Goal: Task Accomplishment & Management: Use online tool/utility

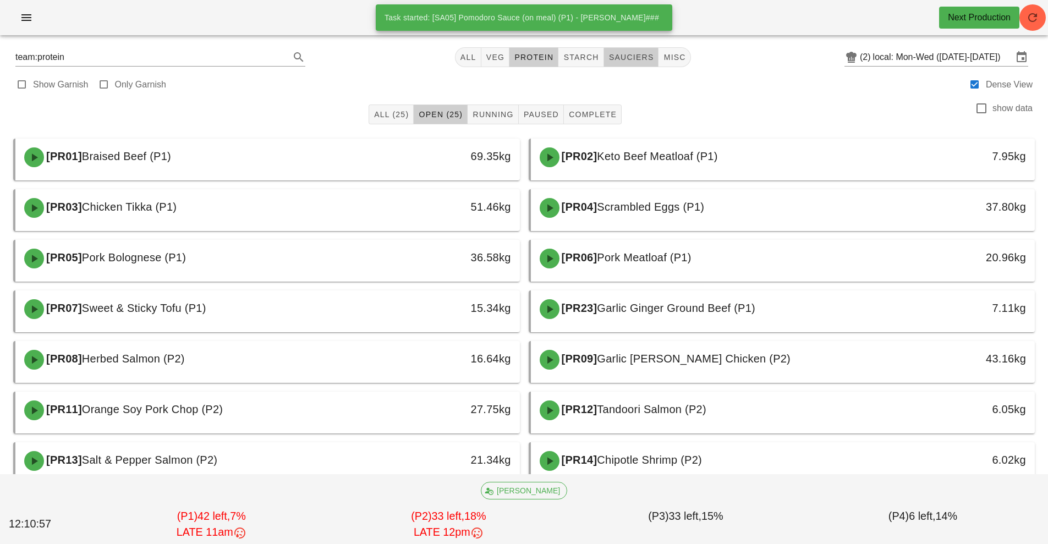
click at [627, 64] on button "sauciers" at bounding box center [631, 57] width 55 height 20
type input "team:sauciers"
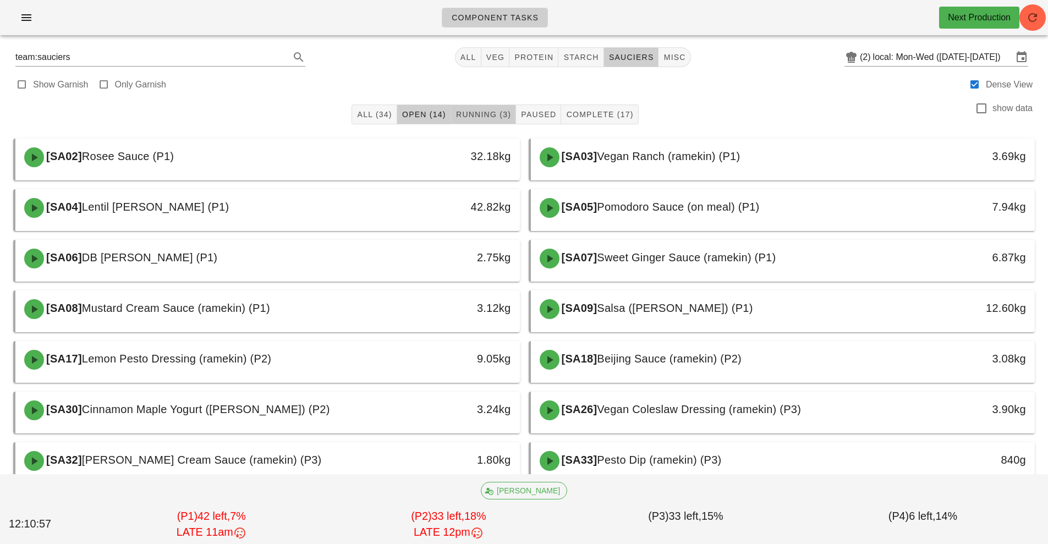
click at [489, 115] on span "Running (3)" at bounding box center [484, 114] width 56 height 9
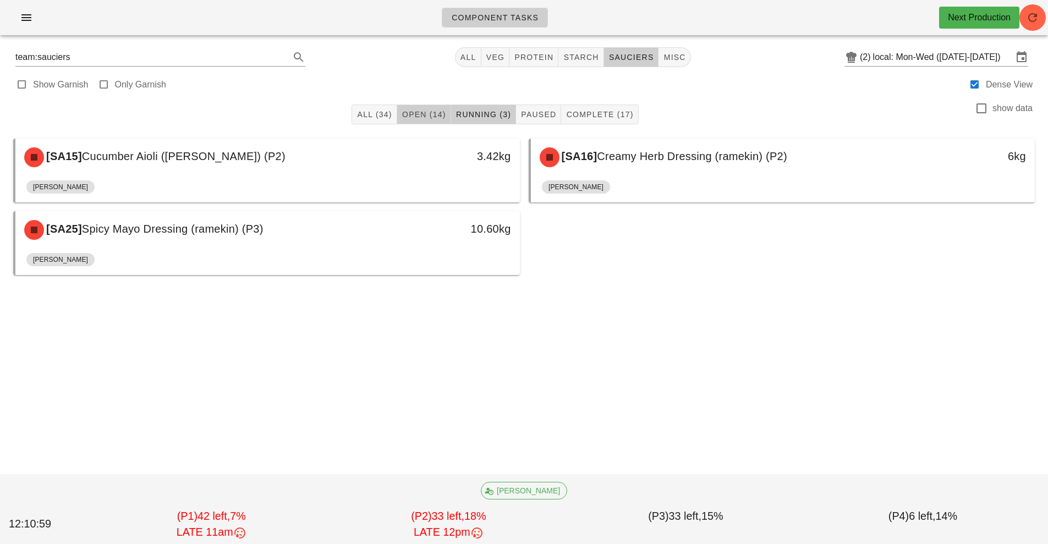
click at [432, 113] on span "Open (14)" at bounding box center [424, 114] width 45 height 9
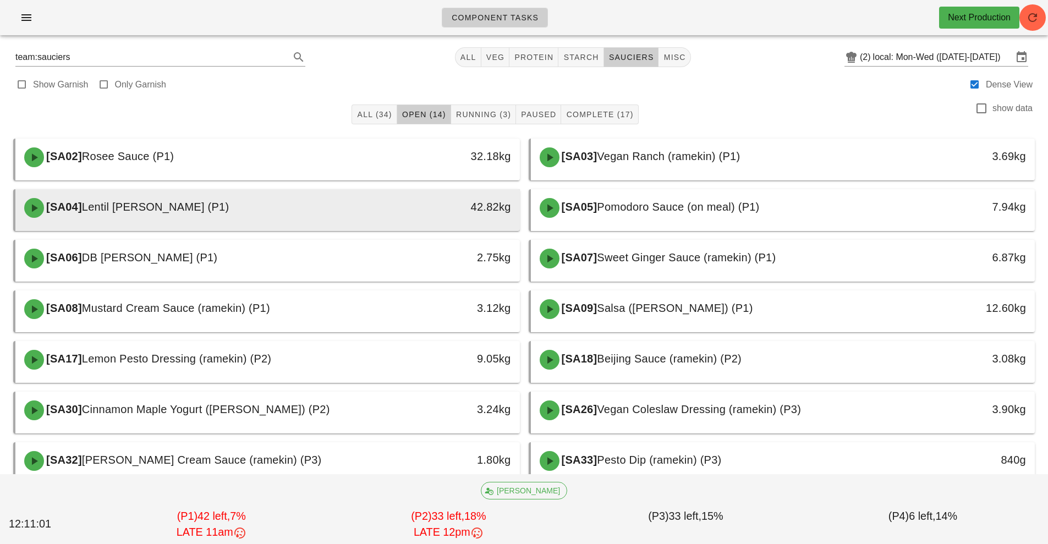
click at [391, 223] on div "[SA04] [PERSON_NAME] (P1)" at bounding box center [205, 207] width 375 height 33
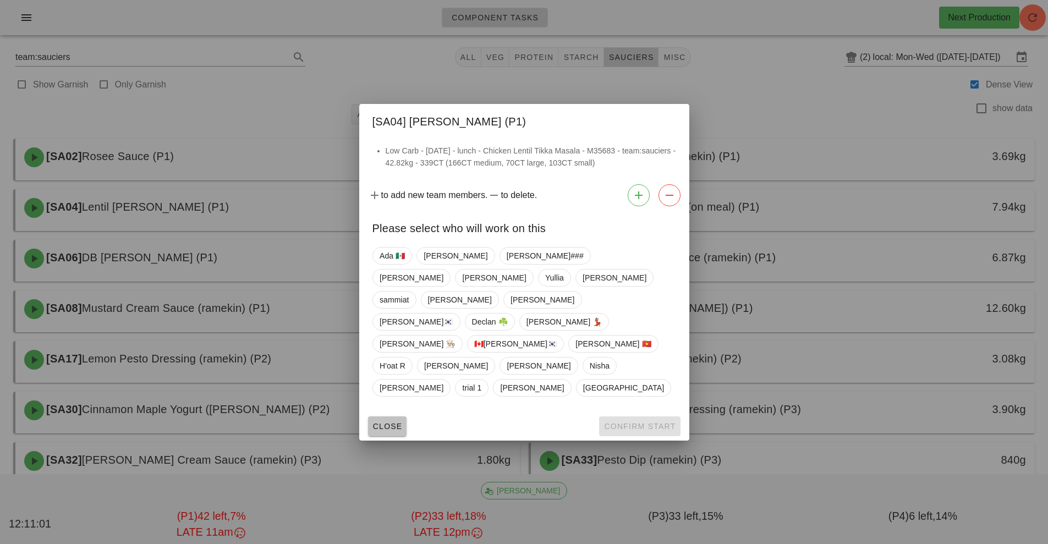
click at [375, 422] on span "Close" at bounding box center [387, 426] width 30 height 9
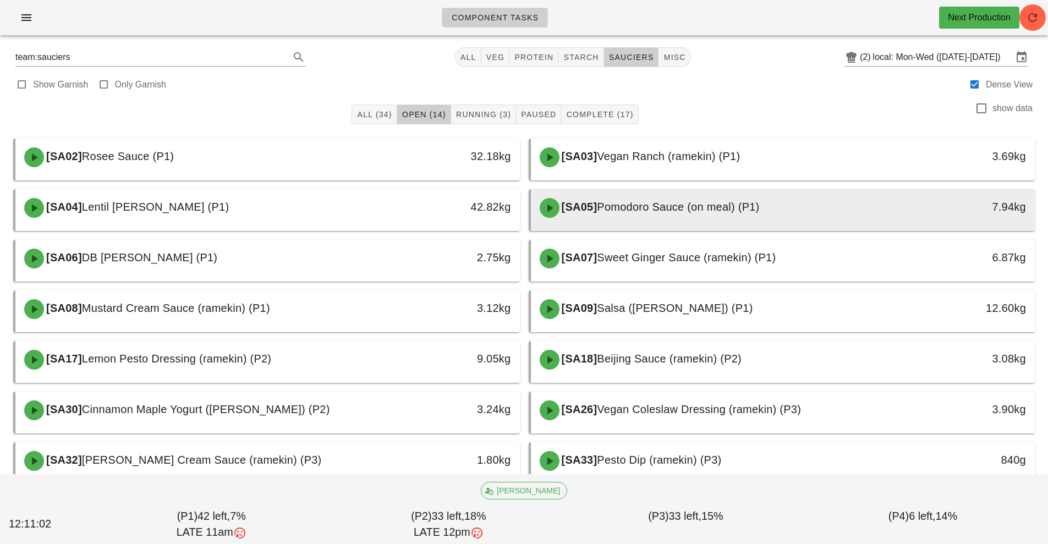
click at [616, 217] on div "[SA05] Pomodoro Sauce (on meal) (P1)" at bounding box center [720, 207] width 375 height 33
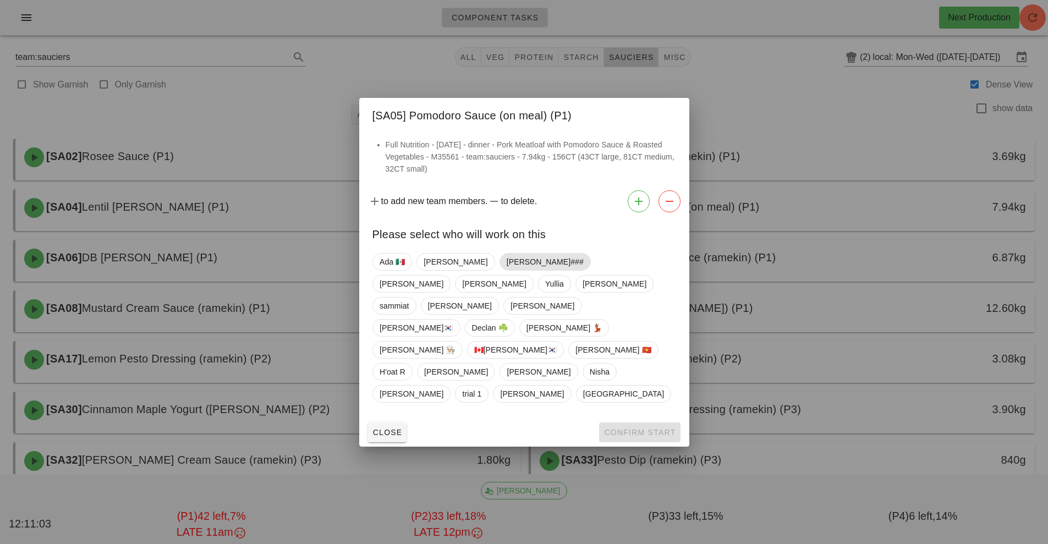
click at [506, 270] on span "[PERSON_NAME]###" at bounding box center [544, 262] width 77 height 17
click at [638, 428] on span "Confirm Start" at bounding box center [640, 432] width 72 height 9
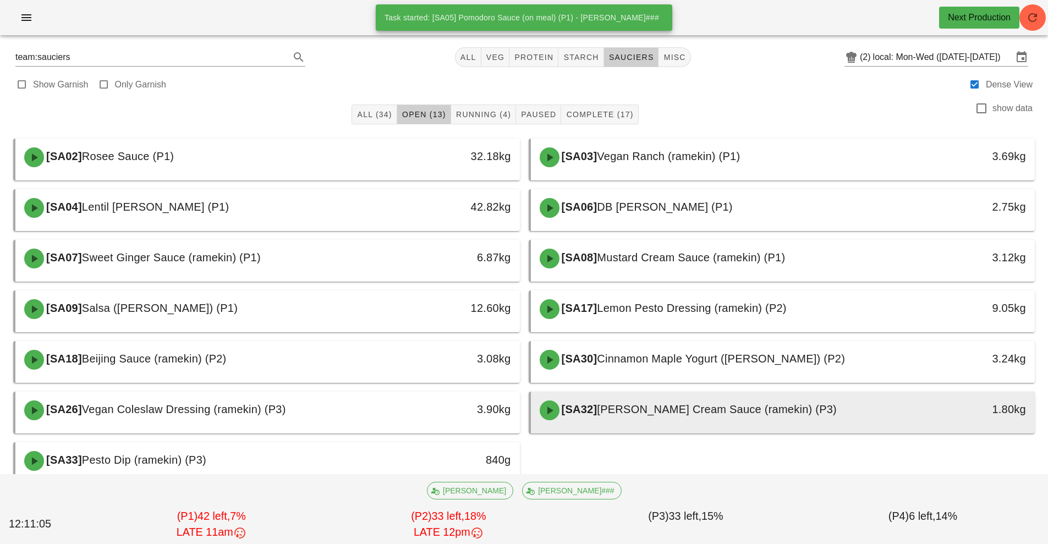
click at [629, 418] on div "[SA32] [PERSON_NAME] Cream Sauce (ramekin) (P3)" at bounding box center [720, 410] width 375 height 33
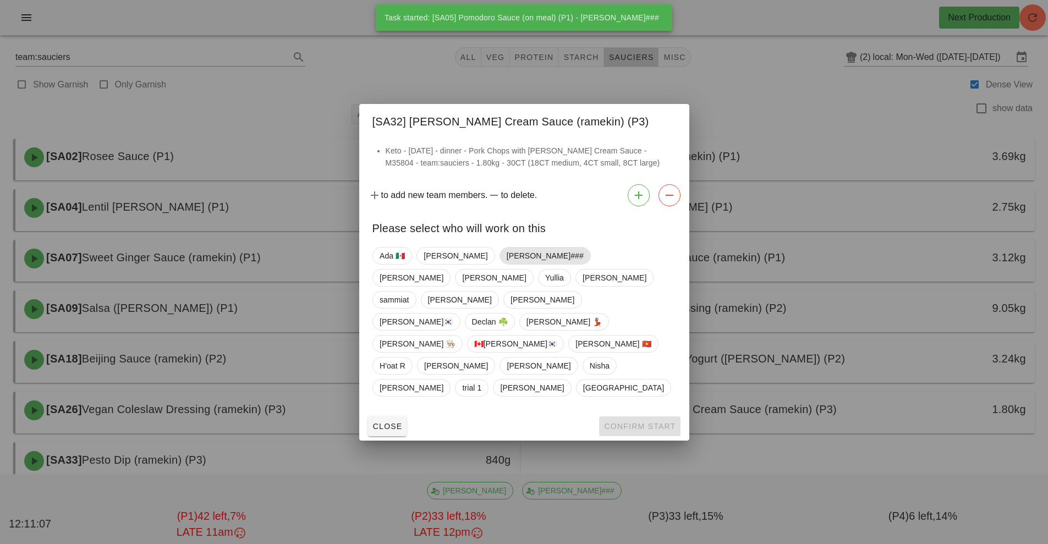
click at [506, 264] on span "[PERSON_NAME]###" at bounding box center [544, 256] width 77 height 17
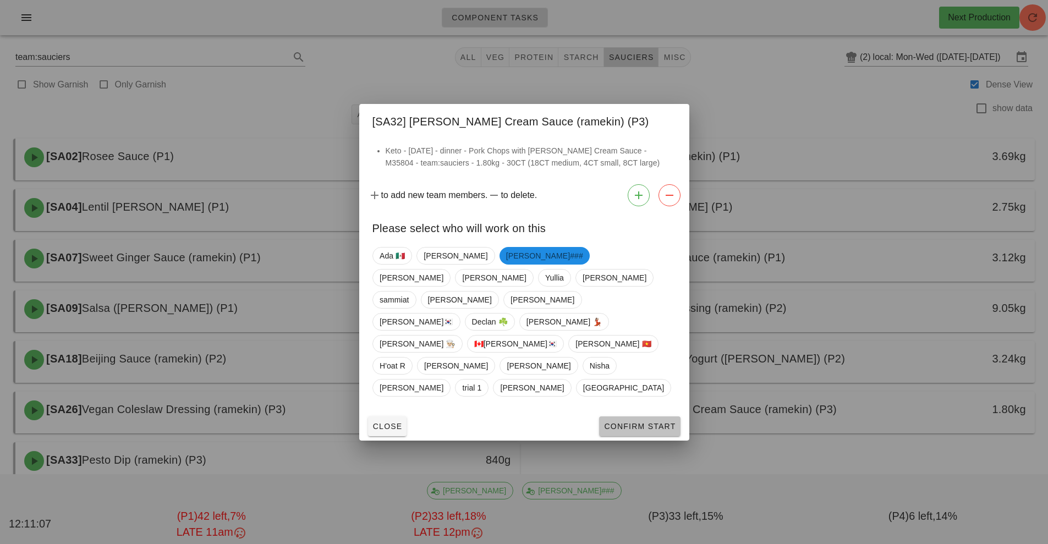
click at [638, 422] on span "Confirm Start" at bounding box center [640, 426] width 72 height 9
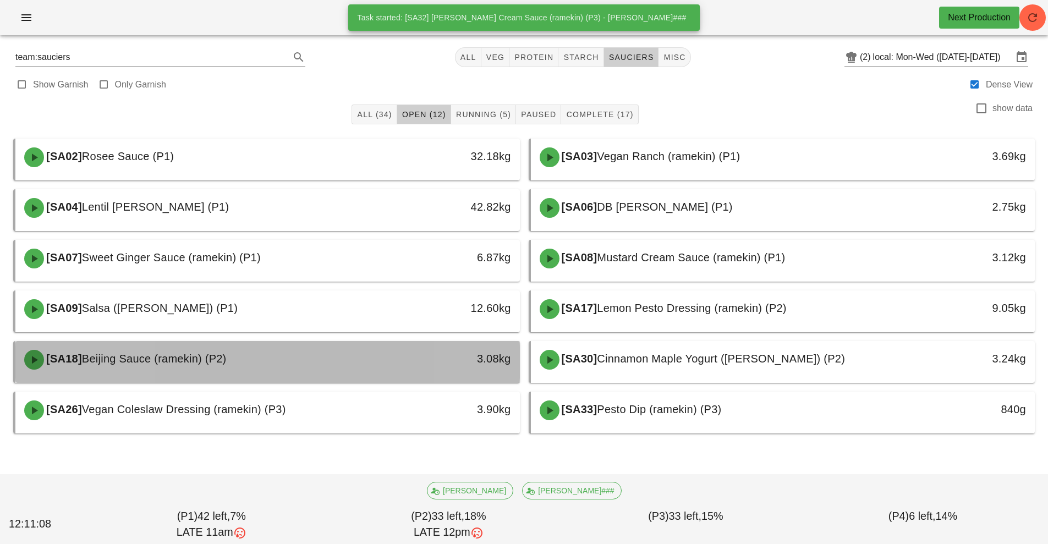
click at [419, 357] on div "3.08kg" at bounding box center [455, 359] width 112 height 18
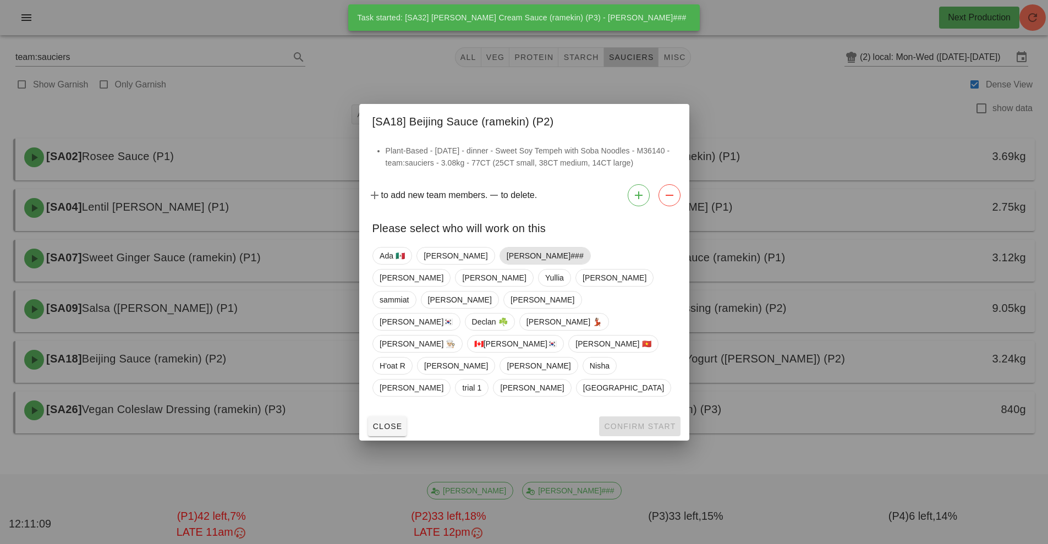
click at [506, 264] on span "[PERSON_NAME]###" at bounding box center [544, 256] width 77 height 17
click at [635, 422] on span "Confirm Start" at bounding box center [640, 426] width 72 height 9
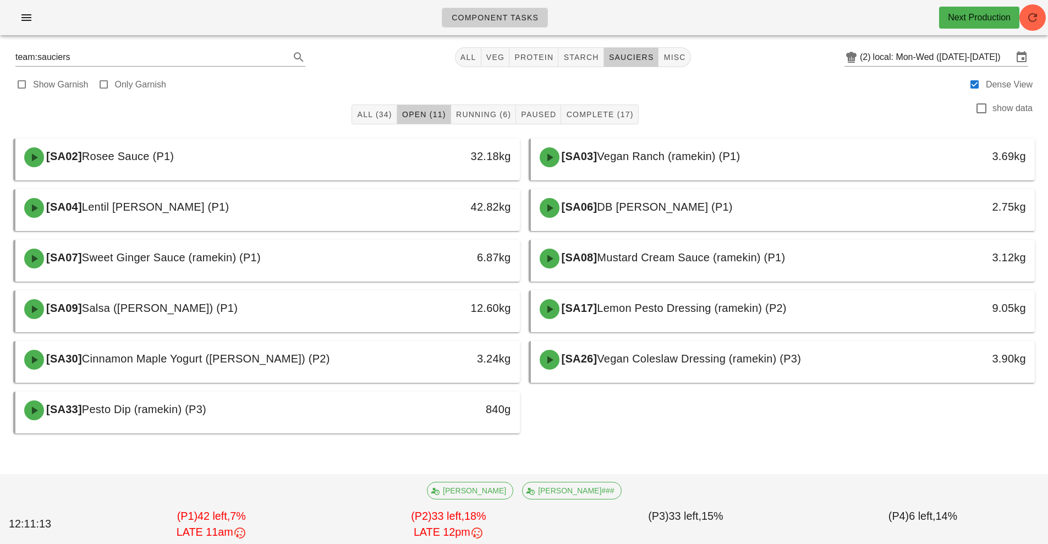
click at [653, 266] on div "[SA08] Mustard Cream Sauce (ramekin) (P1)" at bounding box center [720, 258] width 375 height 33
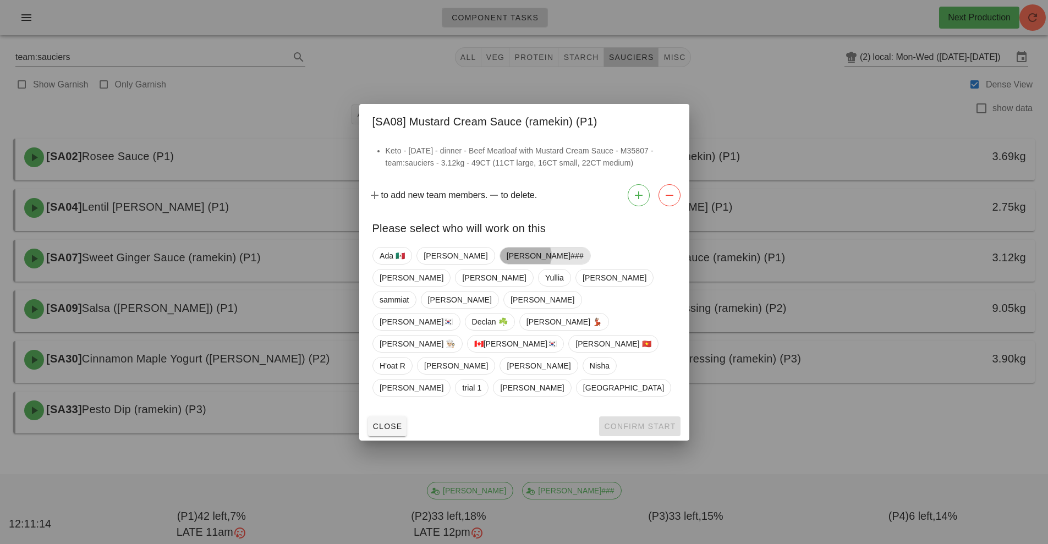
click at [506, 264] on span "[PERSON_NAME]###" at bounding box center [544, 256] width 77 height 17
click at [628, 416] on button "Confirm Start" at bounding box center [639, 426] width 81 height 20
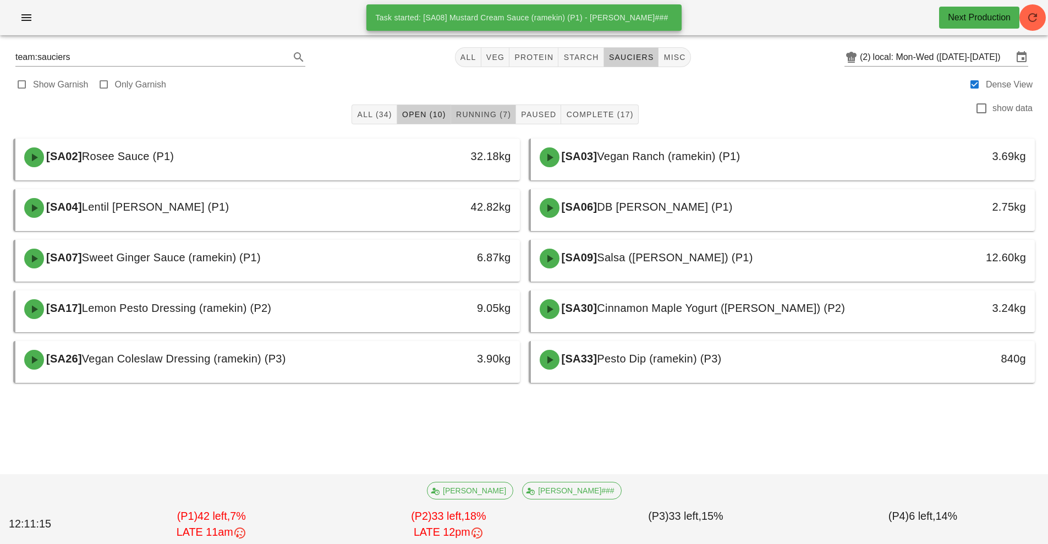
click at [489, 114] on span "Running (7)" at bounding box center [484, 114] width 56 height 9
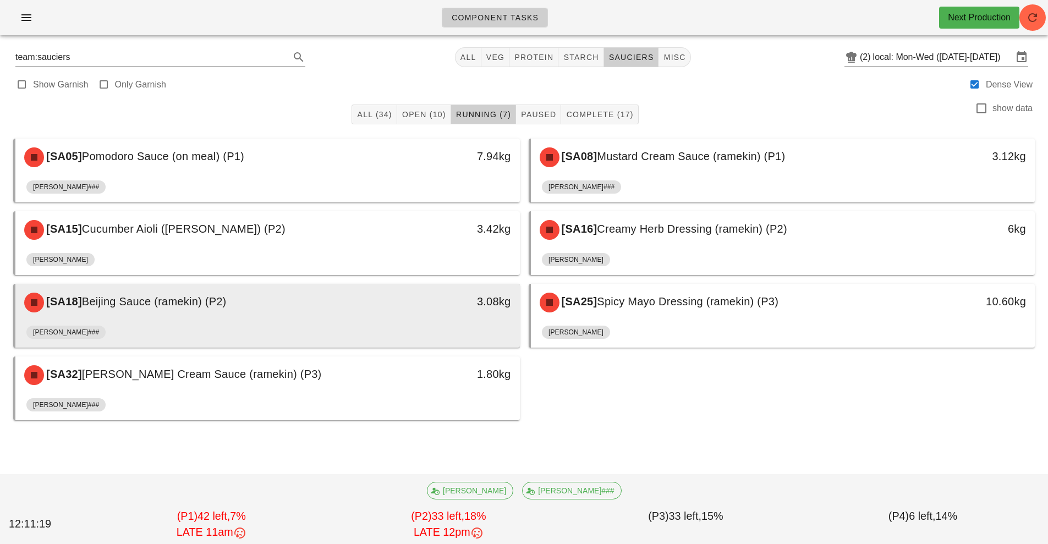
click at [366, 321] on div "[SA18] Beijing Sauce (ramekin) (P2) 3.08kg" at bounding box center [267, 302] width 505 height 37
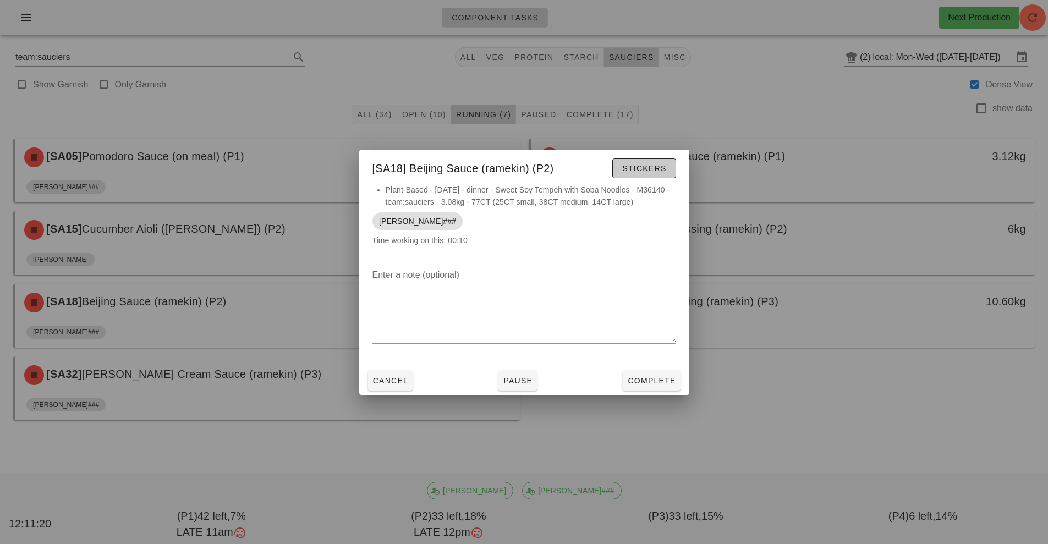
click at [642, 171] on span "Stickers" at bounding box center [644, 168] width 45 height 9
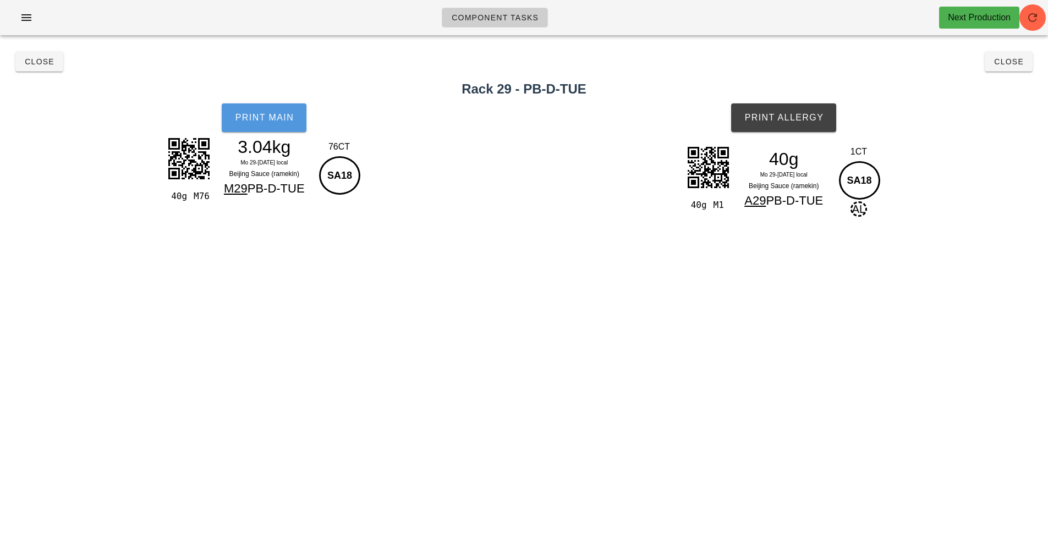
click at [281, 131] on button "Print Main" at bounding box center [264, 117] width 85 height 29
click at [778, 125] on button "Print Allergy" at bounding box center [783, 117] width 105 height 29
click at [52, 69] on button "Close" at bounding box center [39, 62] width 48 height 20
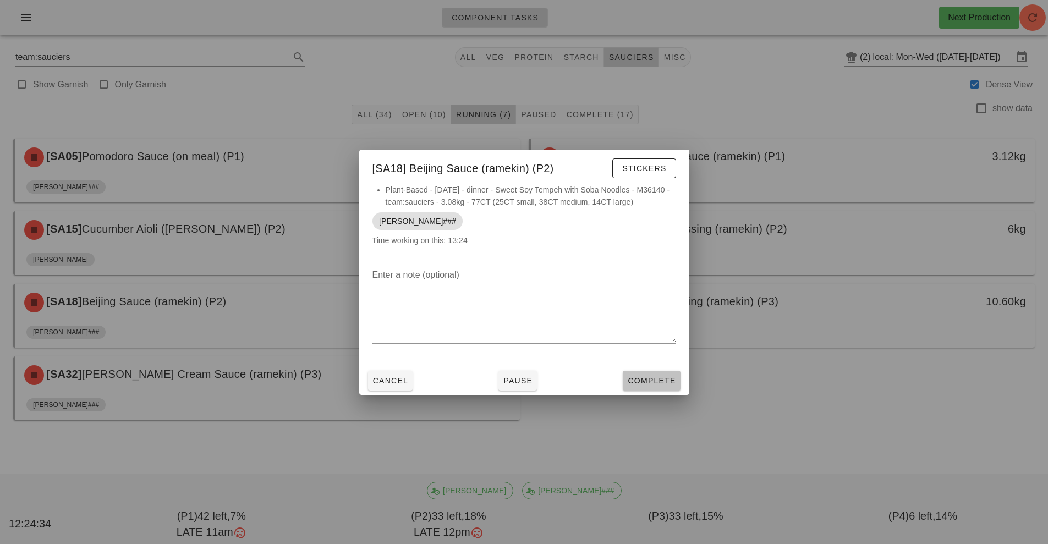
click at [634, 376] on span "Complete" at bounding box center [651, 380] width 48 height 9
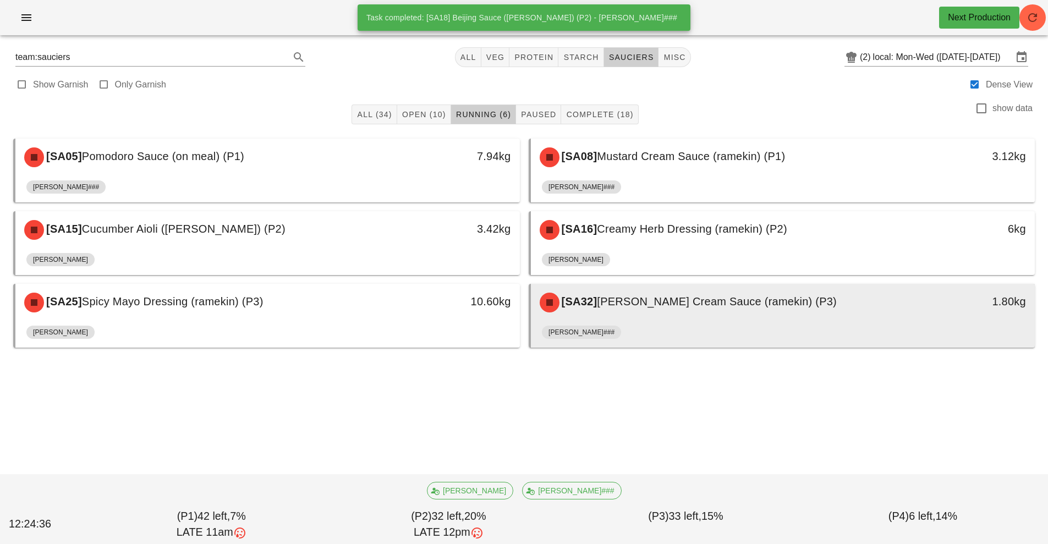
click at [667, 321] on div "[SA32] [PERSON_NAME] Cream Sauce (ramekin) (P3) 1.80kg" at bounding box center [783, 302] width 505 height 37
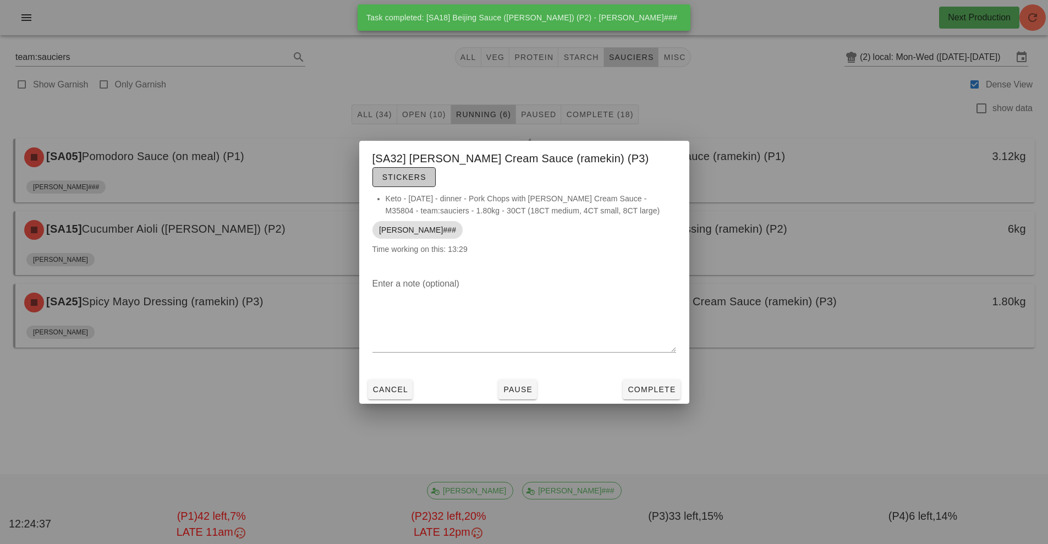
click at [436, 167] on button "Stickers" at bounding box center [403, 177] width 63 height 20
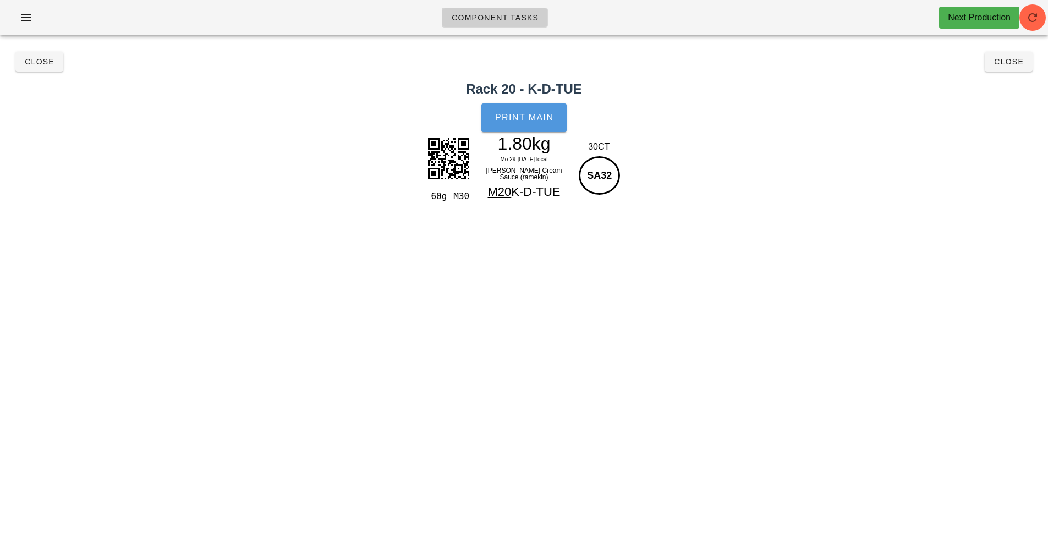
click at [528, 119] on span "Print Main" at bounding box center [524, 118] width 59 height 10
click at [30, 65] on span "Close" at bounding box center [39, 61] width 30 height 9
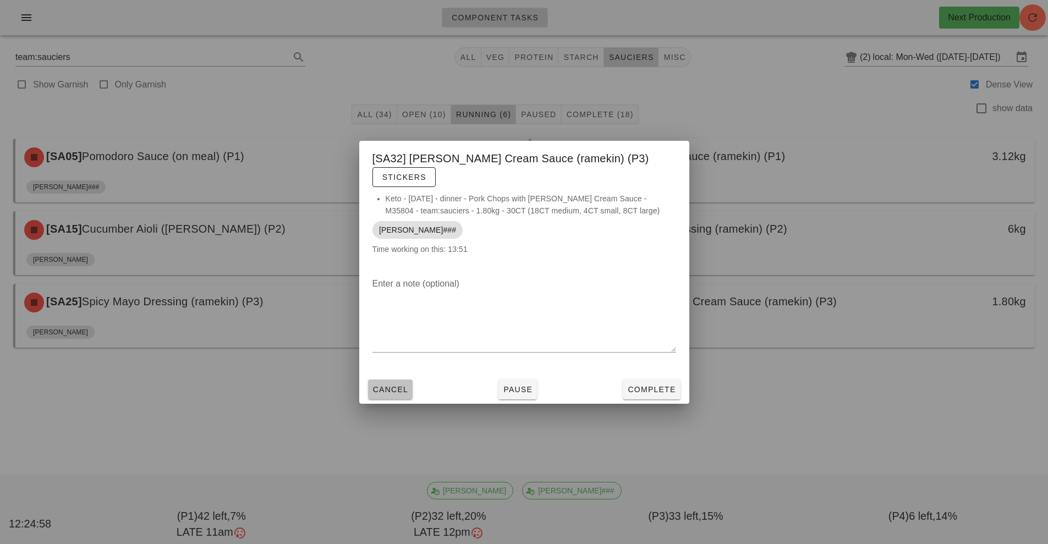
click at [389, 385] on span "Cancel" at bounding box center [390, 389] width 36 height 9
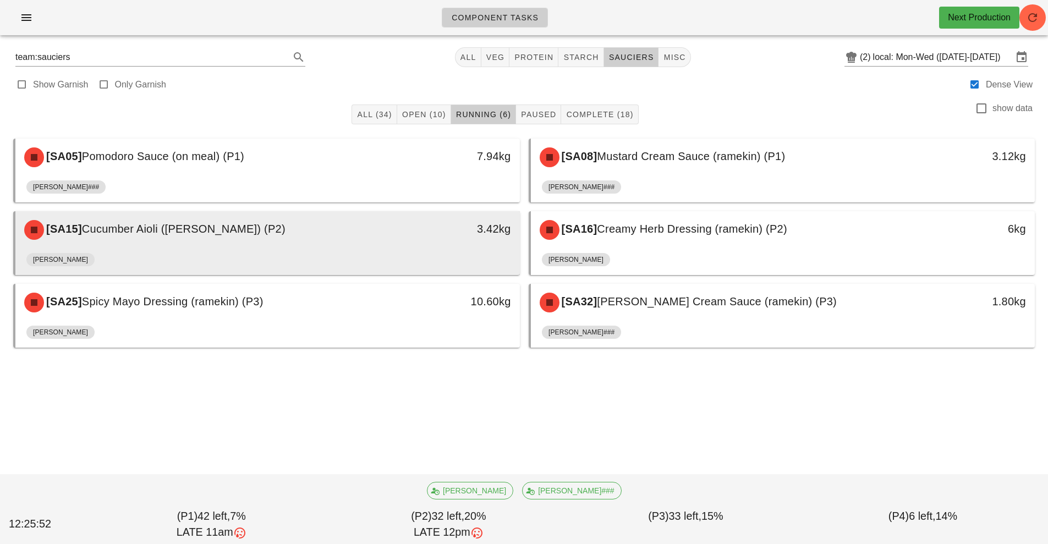
click at [394, 257] on div "[PERSON_NAME]" at bounding box center [267, 262] width 483 height 26
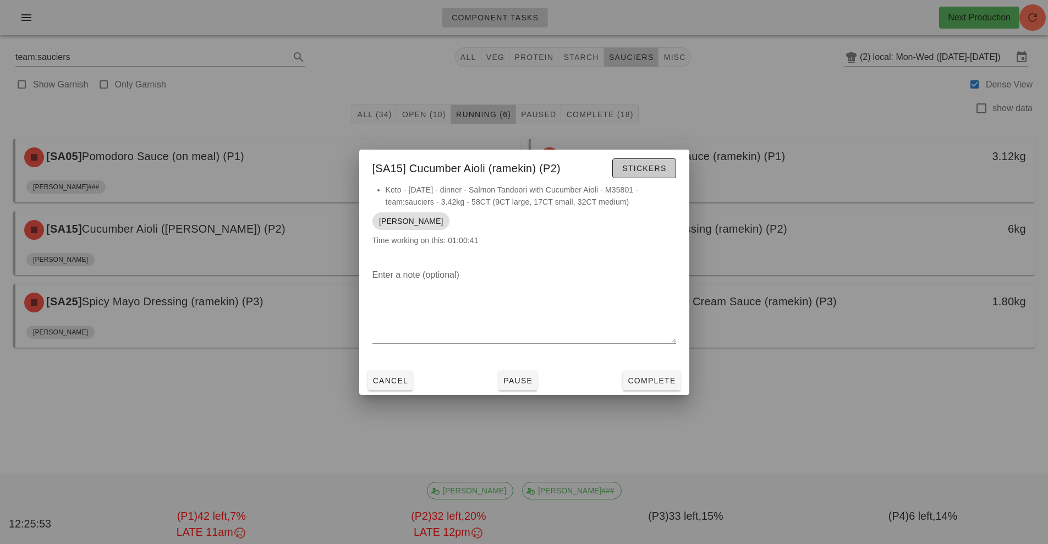
click at [655, 160] on button "Stickers" at bounding box center [643, 168] width 63 height 20
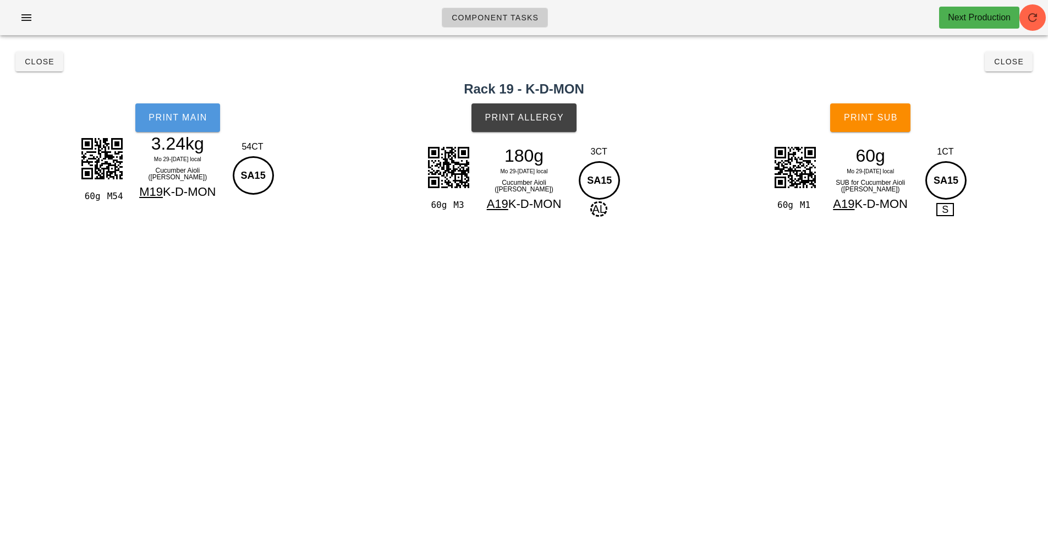
click at [202, 111] on button "Print Main" at bounding box center [177, 117] width 85 height 29
click at [517, 120] on span "Print Allergy" at bounding box center [524, 118] width 80 height 10
click at [887, 121] on span "Print Sub" at bounding box center [870, 118] width 54 height 10
click at [1016, 69] on button "Close" at bounding box center [1009, 62] width 48 height 20
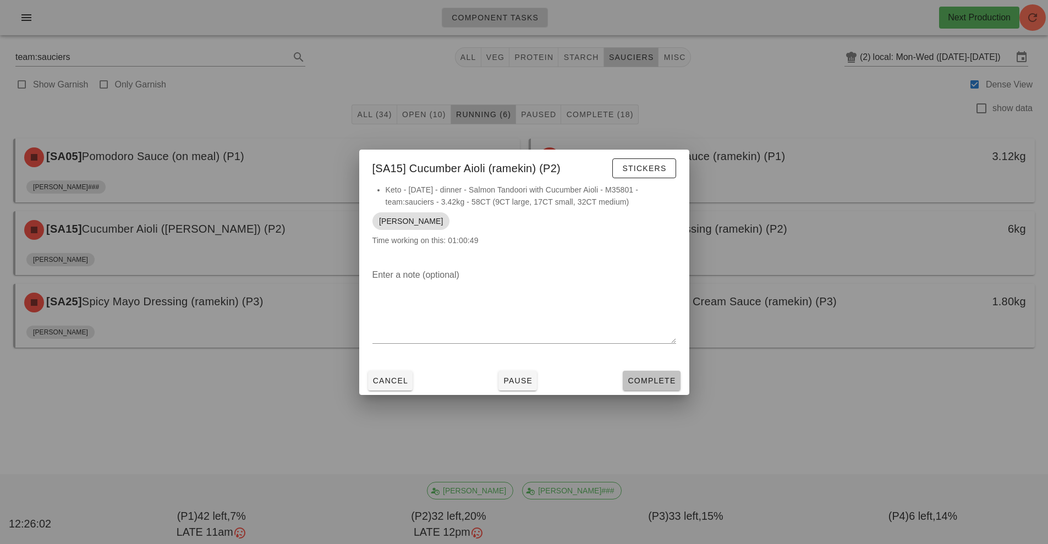
click at [649, 379] on span "Complete" at bounding box center [651, 380] width 48 height 9
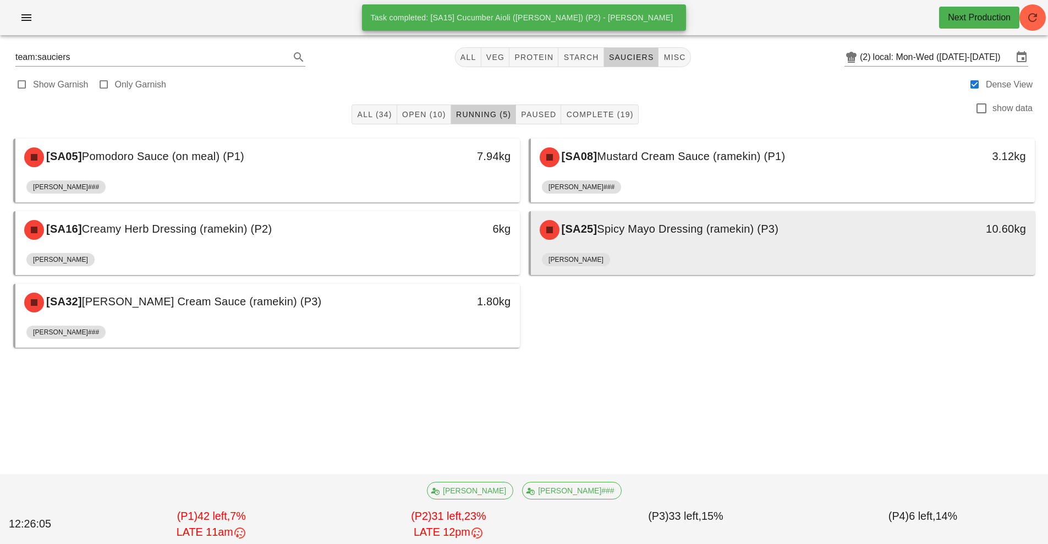
click at [630, 243] on div "[SA25] Spicy Mayo Dressing (ramekin) (P3)" at bounding box center [720, 229] width 375 height 33
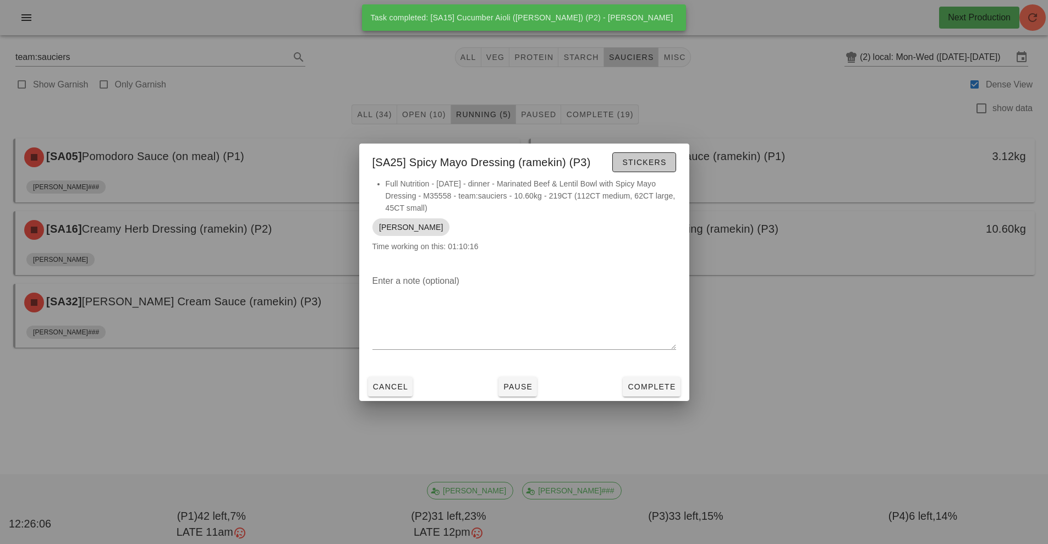
click at [648, 162] on span "Stickers" at bounding box center [644, 162] width 45 height 9
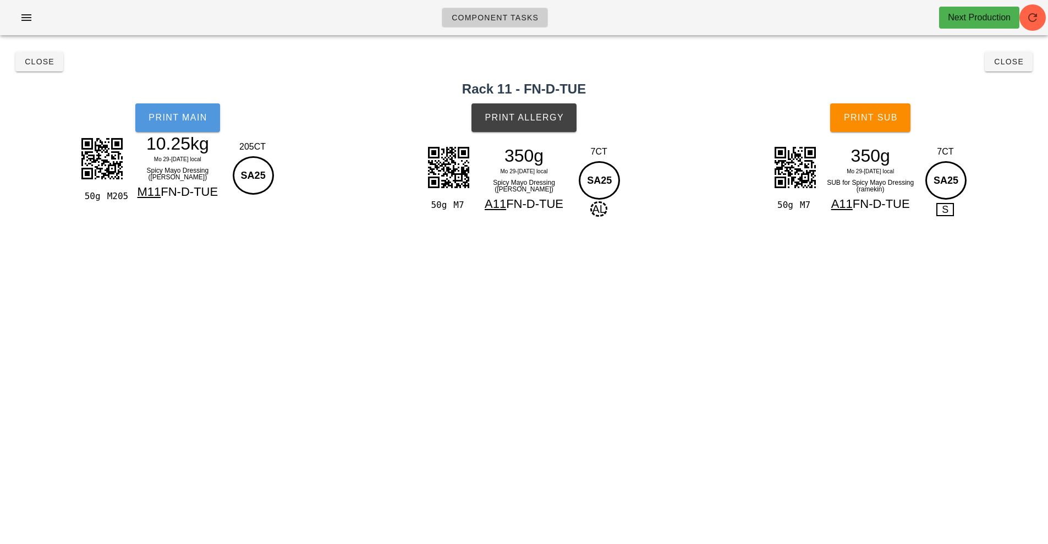
click at [176, 106] on button "Print Main" at bounding box center [177, 117] width 85 height 29
click at [526, 113] on span "Print Allergy" at bounding box center [524, 118] width 80 height 10
click at [874, 120] on span "Print Sub" at bounding box center [870, 118] width 54 height 10
click at [1020, 59] on span "Close" at bounding box center [1009, 61] width 30 height 9
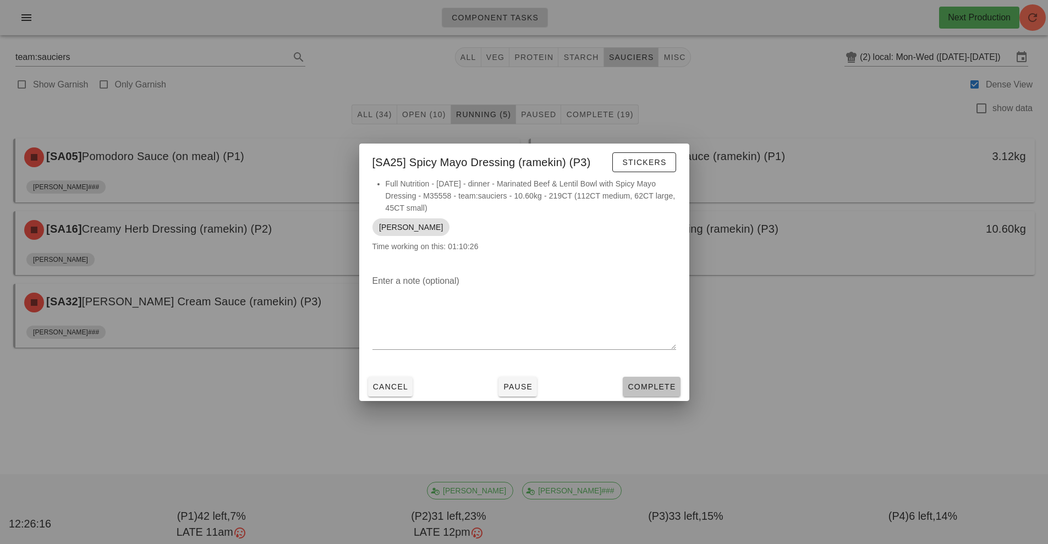
click at [660, 386] on span "Complete" at bounding box center [651, 386] width 48 height 9
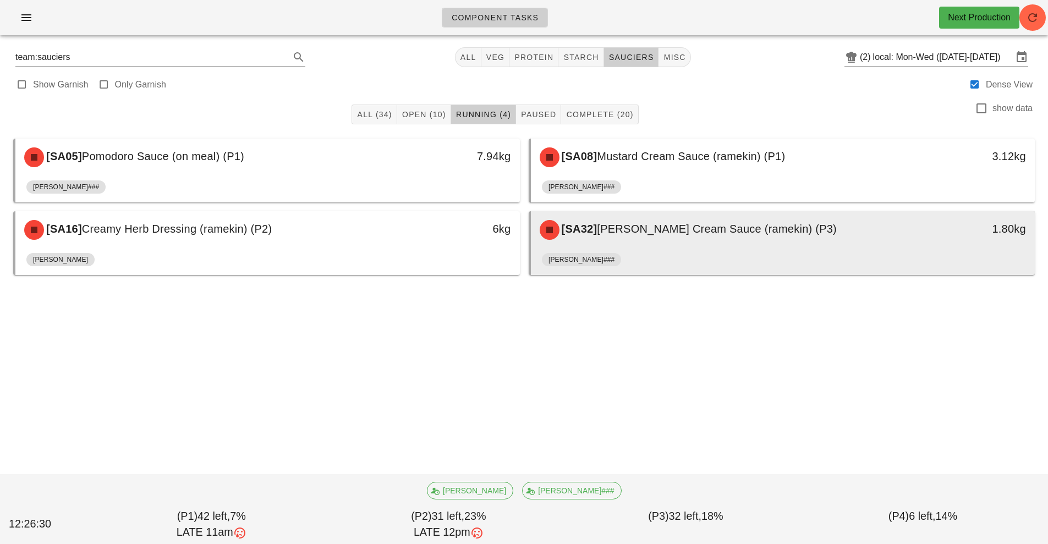
click at [884, 238] on div "[SA32] [PERSON_NAME] Cream Sauce (ramekin) (P3)" at bounding box center [720, 229] width 375 height 33
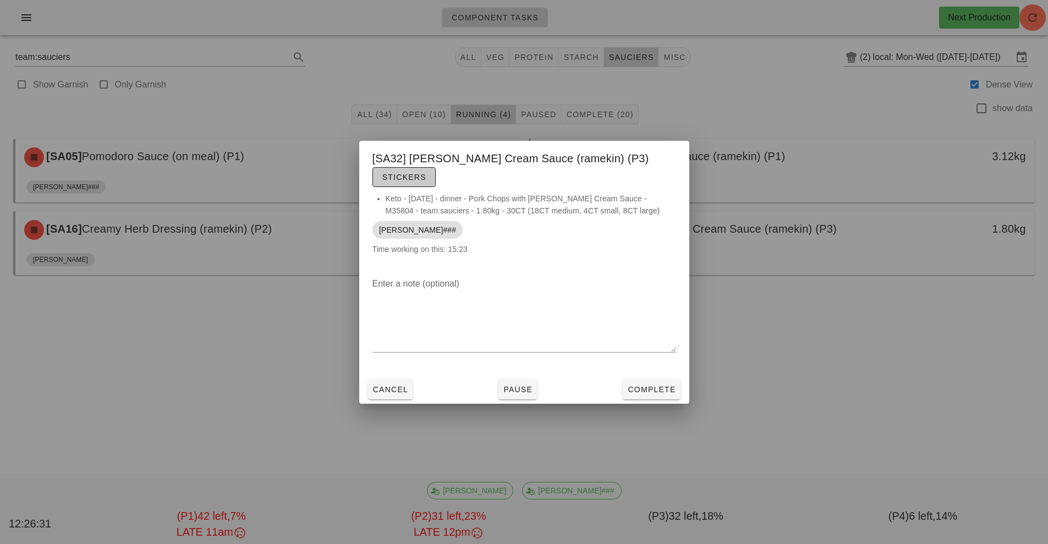
click at [436, 167] on button "Stickers" at bounding box center [403, 177] width 63 height 20
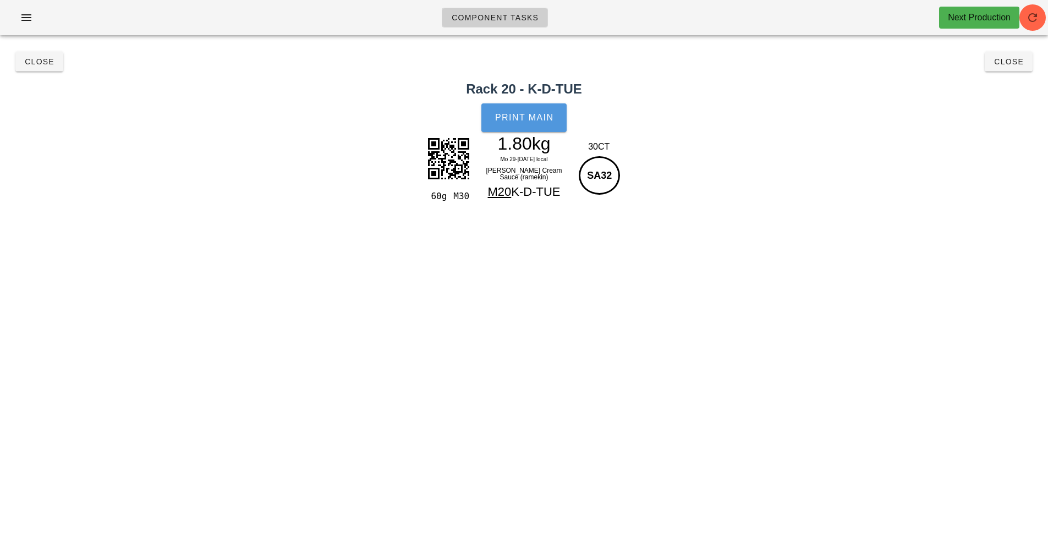
click at [548, 111] on button "Print Main" at bounding box center [523, 117] width 85 height 29
click at [1031, 63] on button "Close" at bounding box center [1009, 62] width 48 height 20
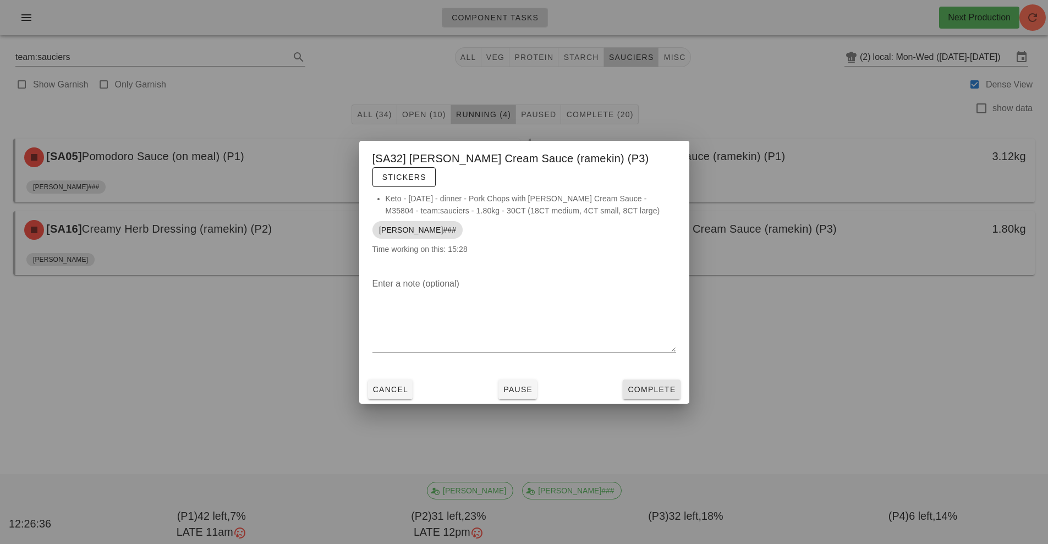
click at [660, 385] on span "Complete" at bounding box center [651, 389] width 48 height 9
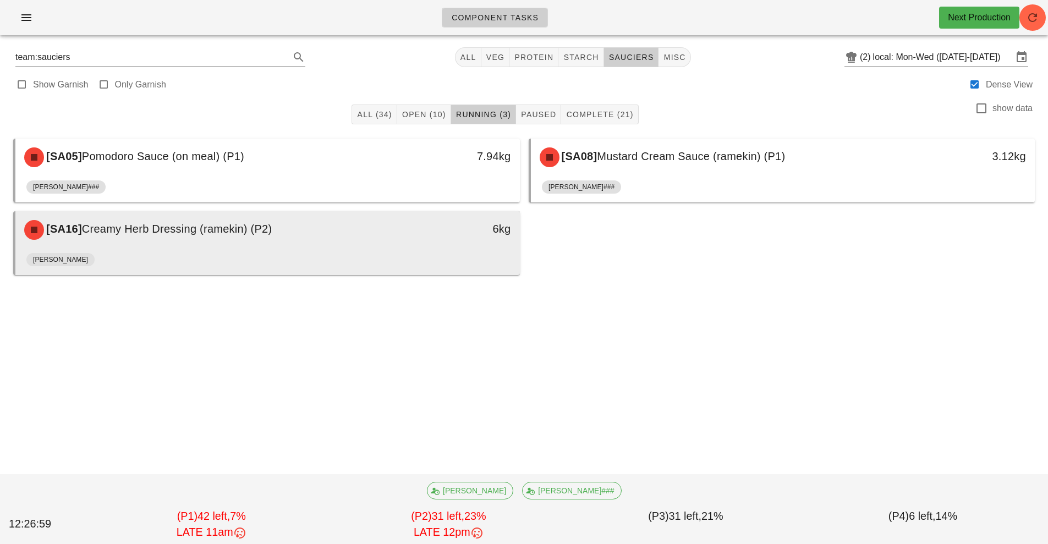
click at [416, 245] on div "6kg" at bounding box center [454, 229] width 125 height 33
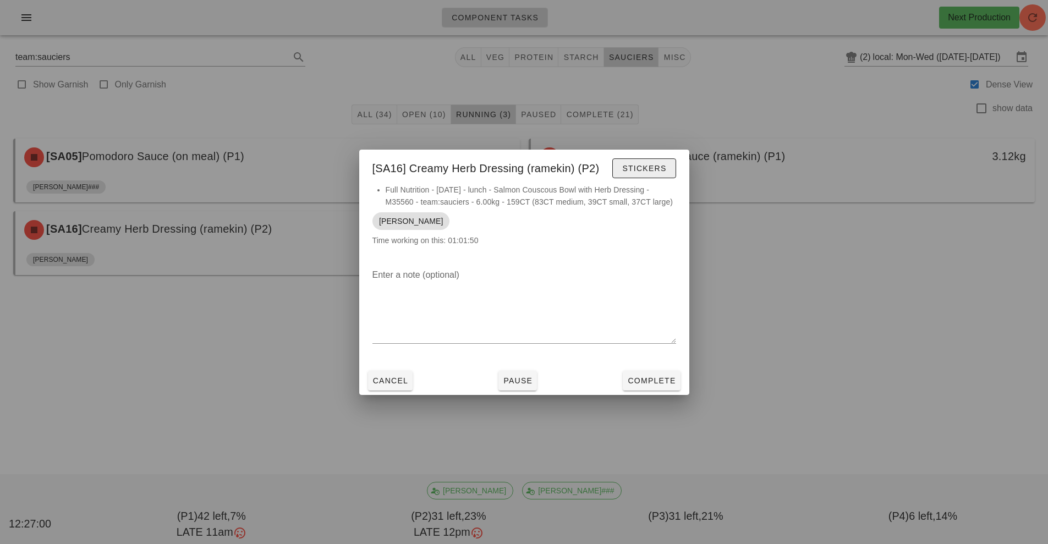
click at [668, 163] on button "Stickers" at bounding box center [643, 168] width 63 height 20
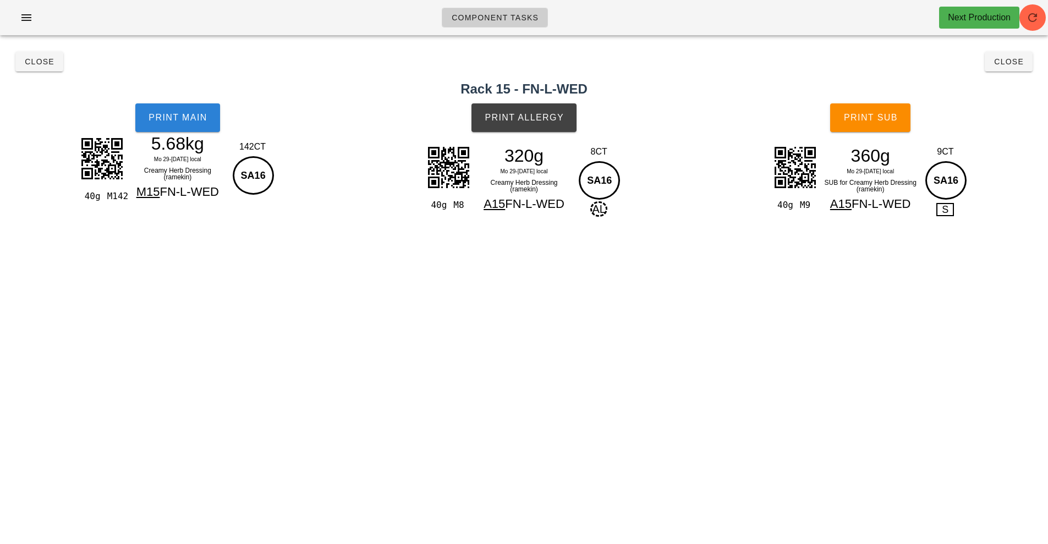
click at [140, 115] on button "Print Main" at bounding box center [177, 117] width 85 height 29
click at [525, 108] on button "Print Allergy" at bounding box center [524, 117] width 105 height 29
click at [891, 114] on span "Print Sub" at bounding box center [870, 118] width 54 height 10
click at [1007, 71] on button "Close" at bounding box center [1009, 62] width 48 height 20
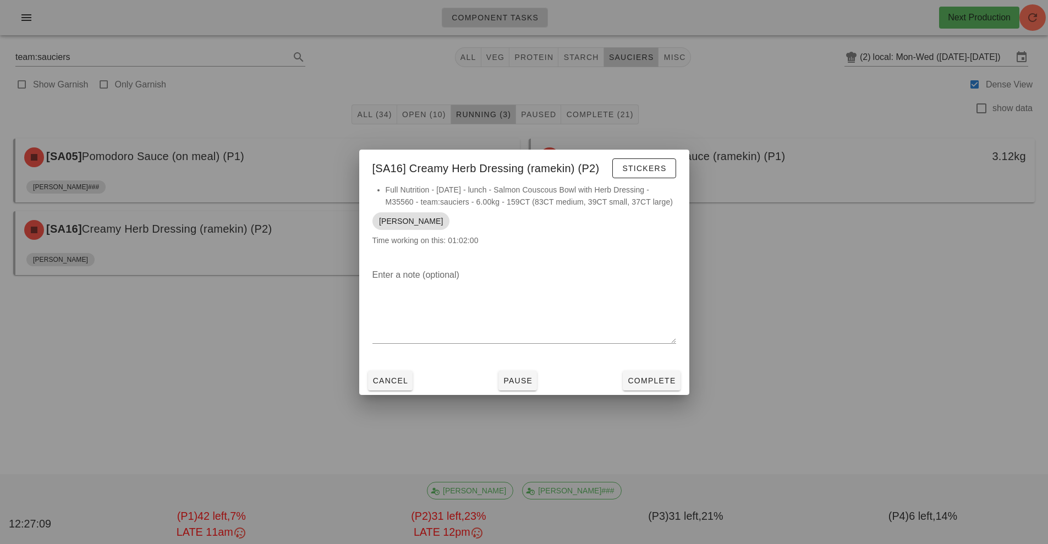
click at [667, 406] on div at bounding box center [524, 272] width 1048 height 544
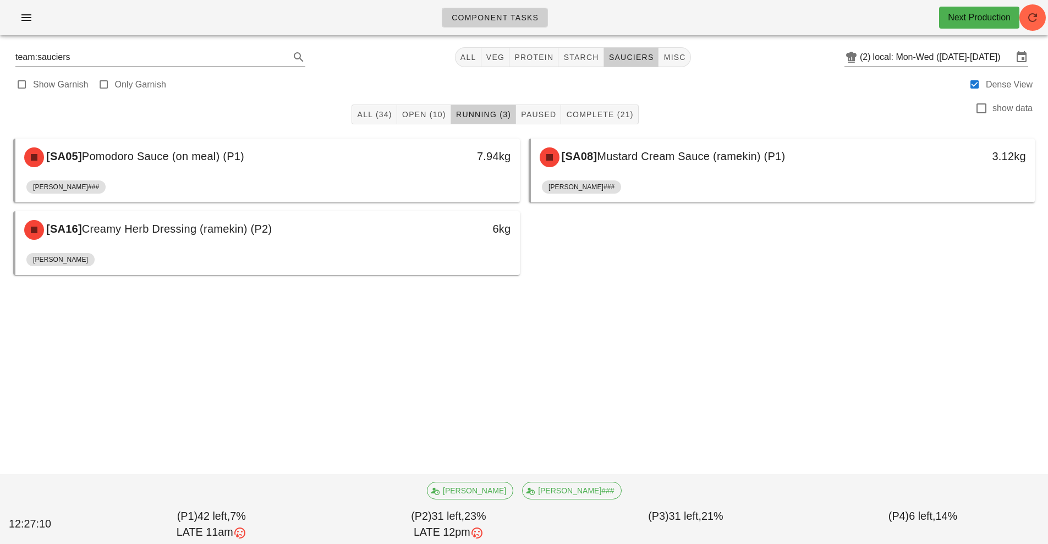
click at [665, 380] on div "Component Tasks Next Production team:sauciers All veg protein starch sauciers m…" at bounding box center [524, 272] width 1048 height 544
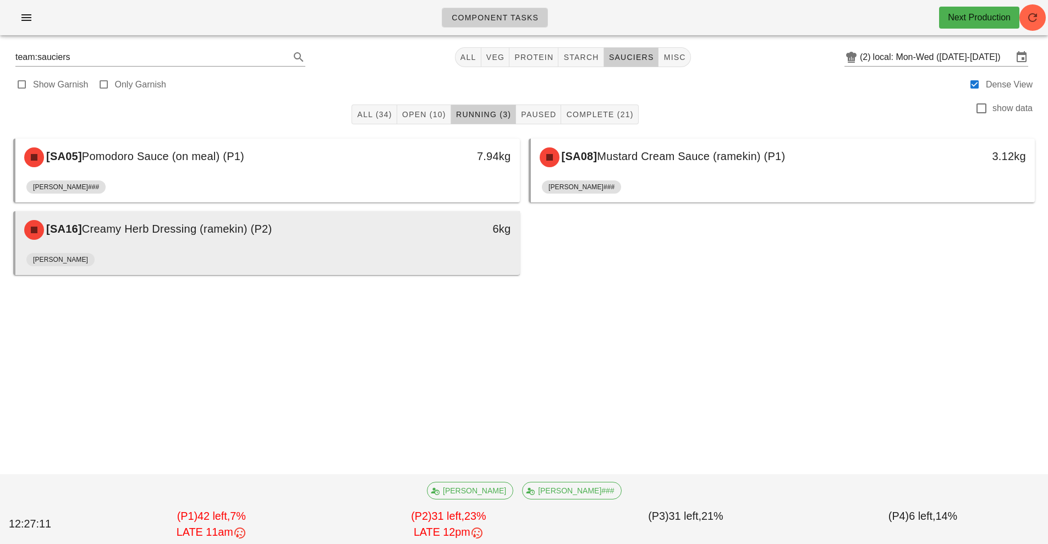
click at [497, 261] on div "[PERSON_NAME]" at bounding box center [267, 262] width 483 height 26
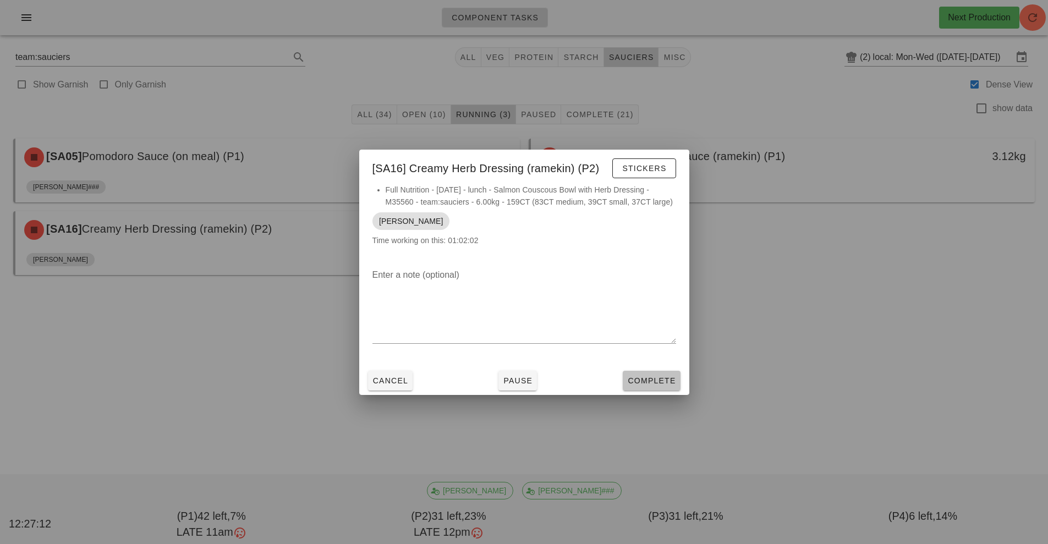
click at [656, 383] on span "Complete" at bounding box center [651, 380] width 48 height 9
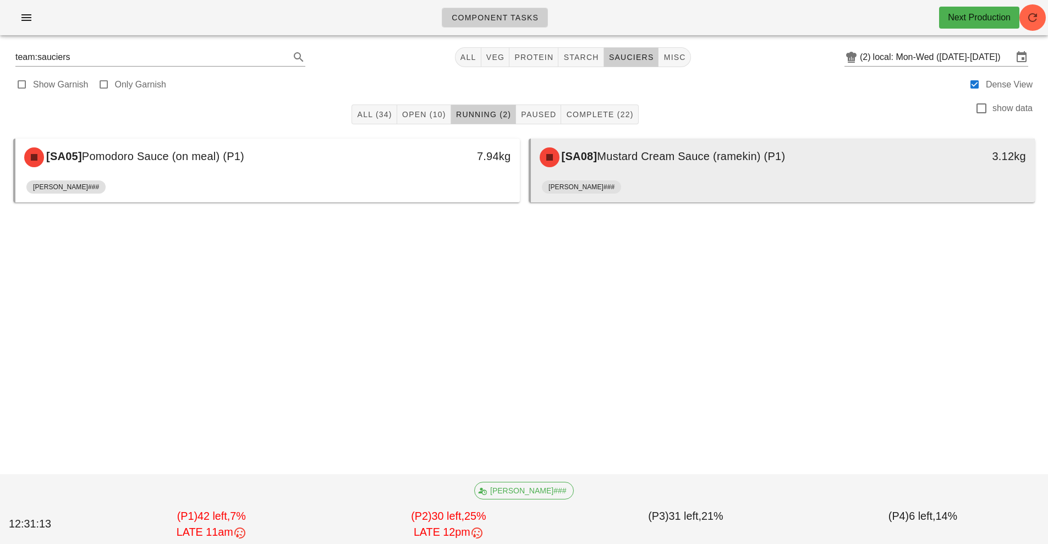
click at [662, 162] on span "Mustard Cream Sauce (ramekin) (P1)" at bounding box center [691, 156] width 188 height 12
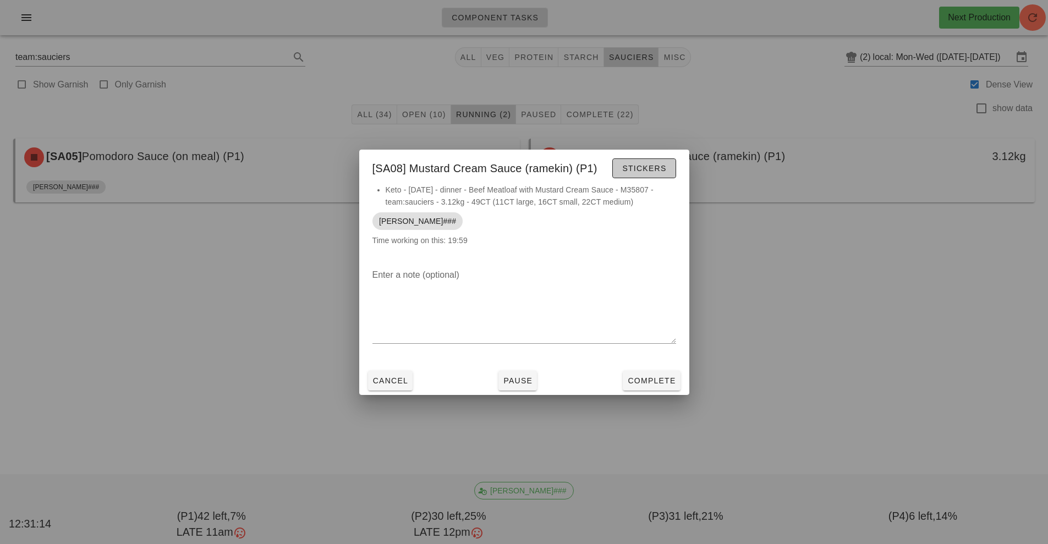
click at [648, 175] on button "Stickers" at bounding box center [643, 168] width 63 height 20
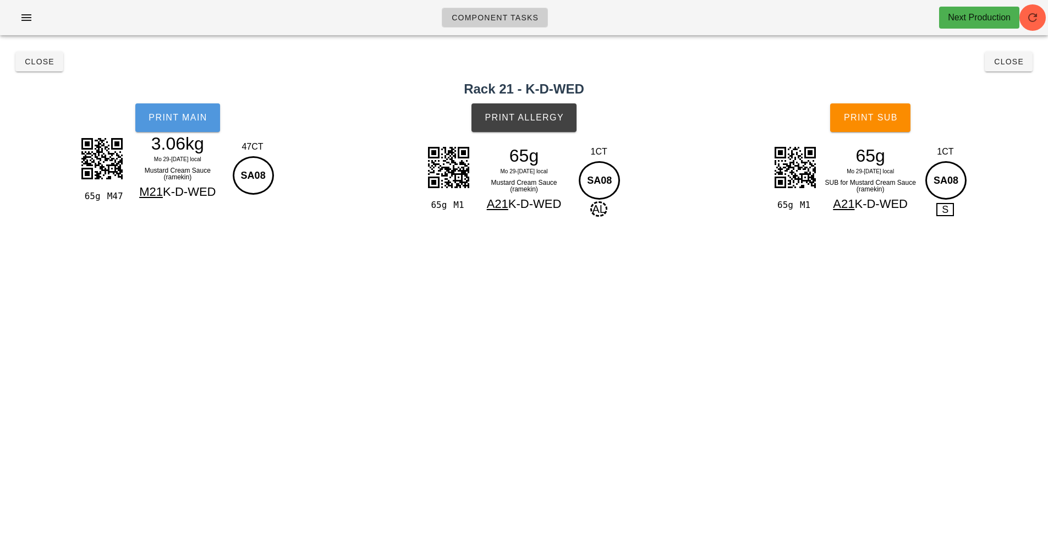
click at [173, 120] on span "Print Main" at bounding box center [177, 118] width 59 height 10
click at [505, 120] on span "Print Allergy" at bounding box center [524, 118] width 80 height 10
click at [847, 130] on button "Print Sub" at bounding box center [870, 117] width 80 height 29
click at [18, 42] on div "Component Tasks Next Production" at bounding box center [524, 22] width 1048 height 44
click at [36, 67] on button "Close" at bounding box center [39, 62] width 48 height 20
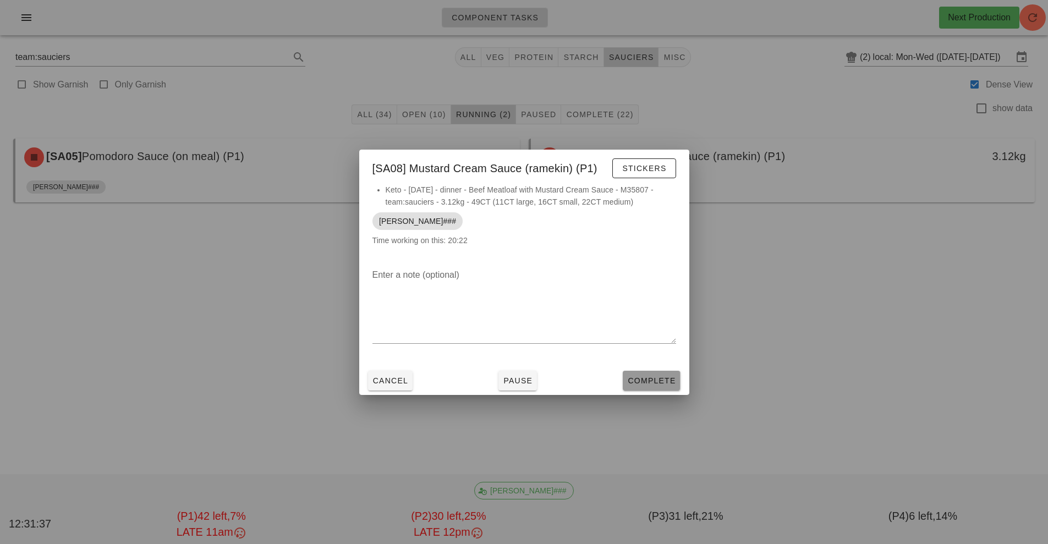
click at [653, 381] on span "Complete" at bounding box center [651, 380] width 48 height 9
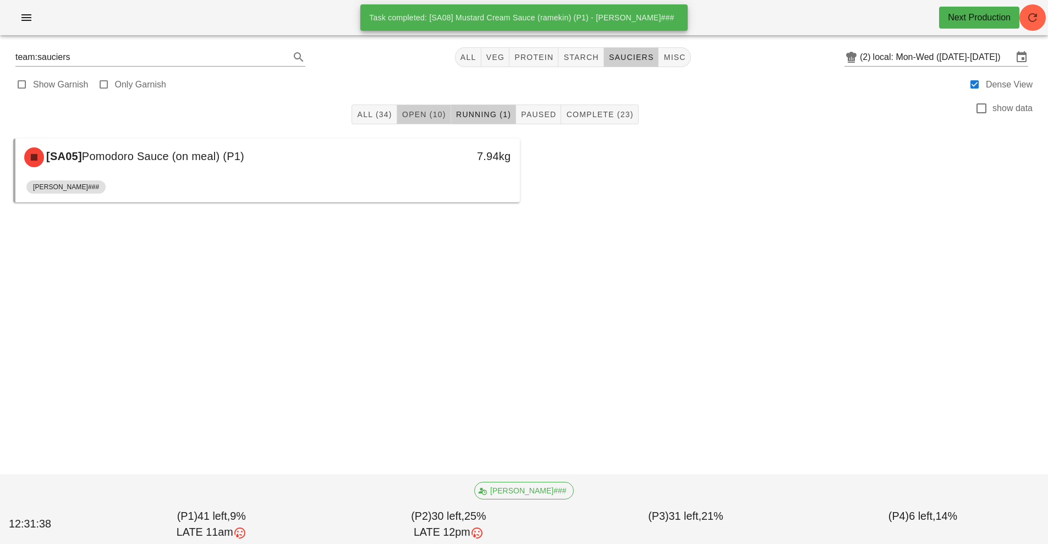
click at [424, 116] on span "Open (10)" at bounding box center [424, 114] width 45 height 9
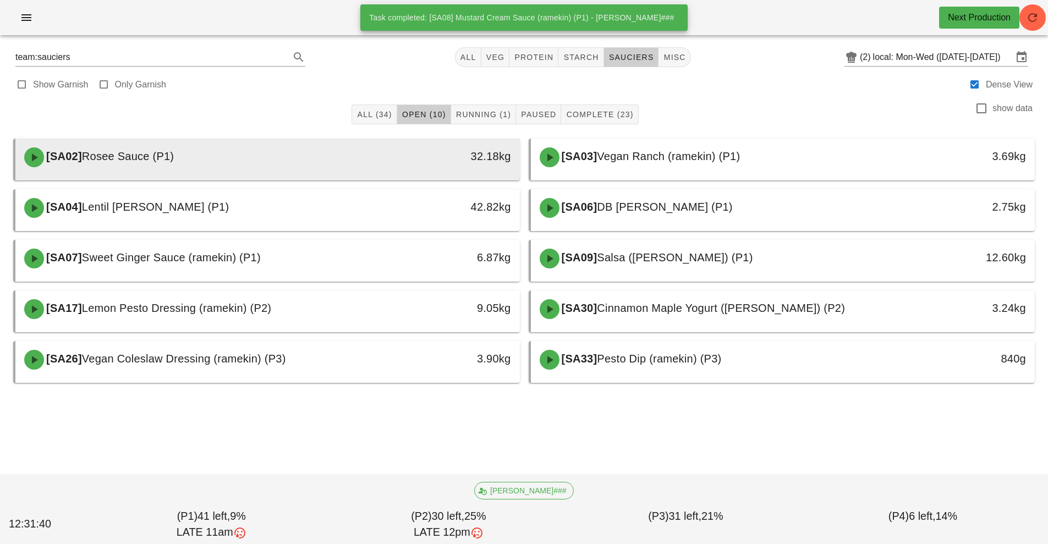
click at [327, 163] on div "[SA02] Rosee Sauce (P1)" at bounding box center [205, 157] width 375 height 33
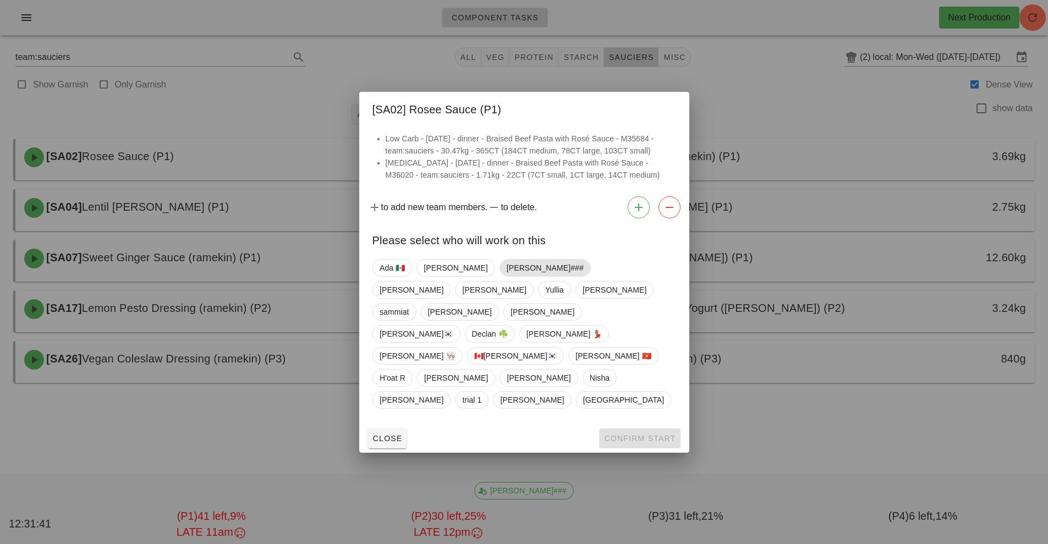
click at [506, 276] on span "[PERSON_NAME]###" at bounding box center [544, 268] width 77 height 17
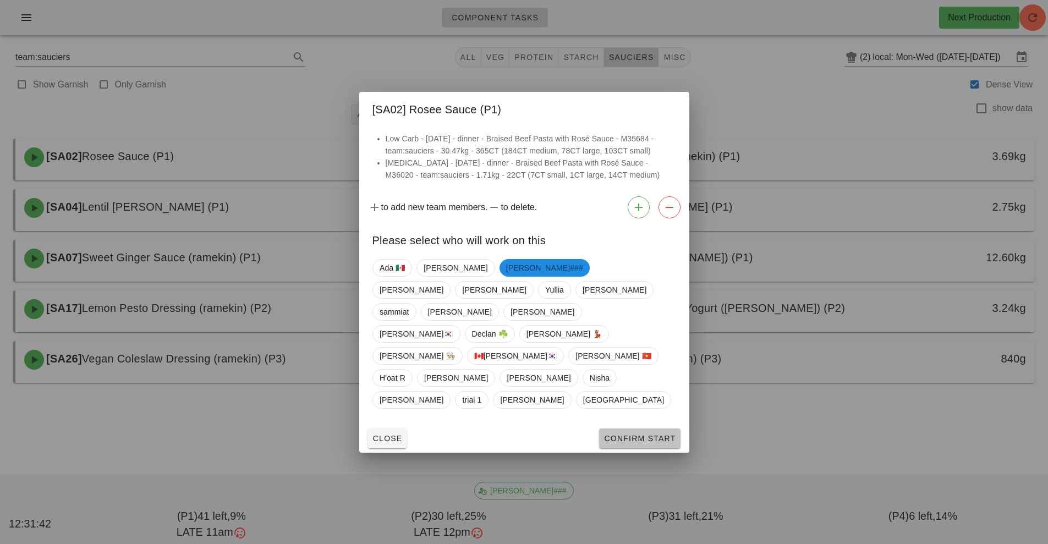
click at [629, 434] on span "Confirm Start" at bounding box center [640, 438] width 72 height 9
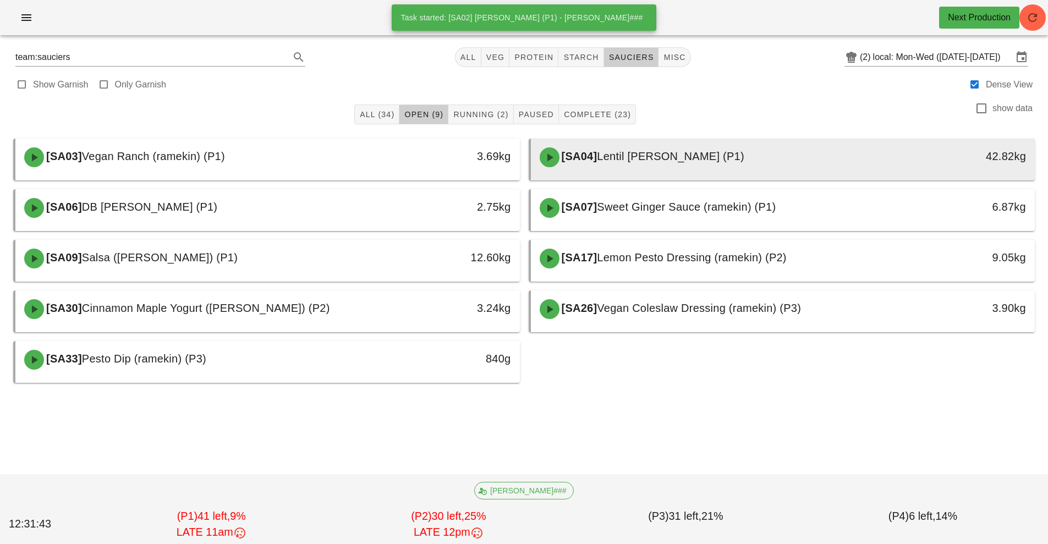
click at [651, 161] on span "Lentil [PERSON_NAME] (P1)" at bounding box center [670, 156] width 147 height 12
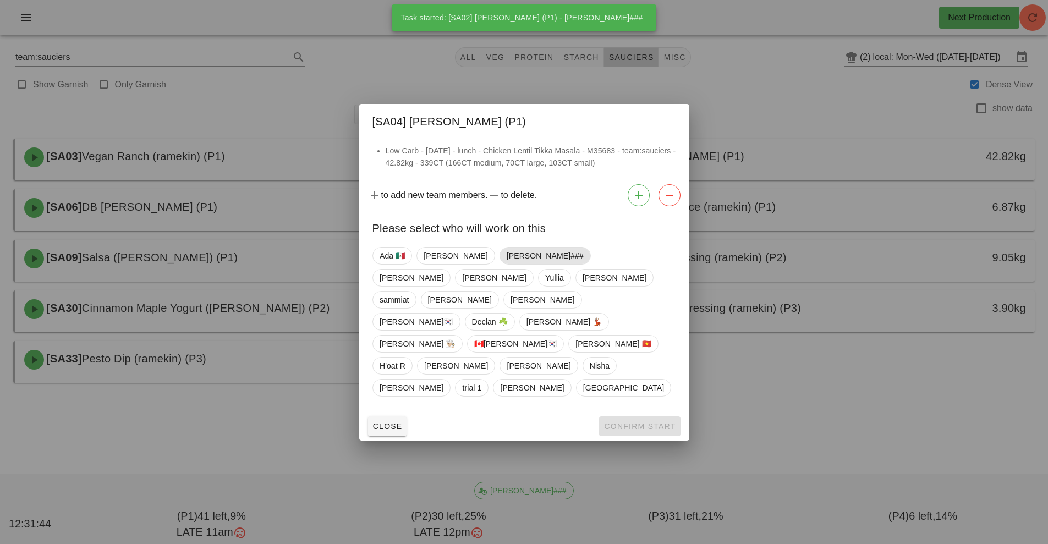
click at [506, 264] on span "[PERSON_NAME]###" at bounding box center [544, 256] width 77 height 17
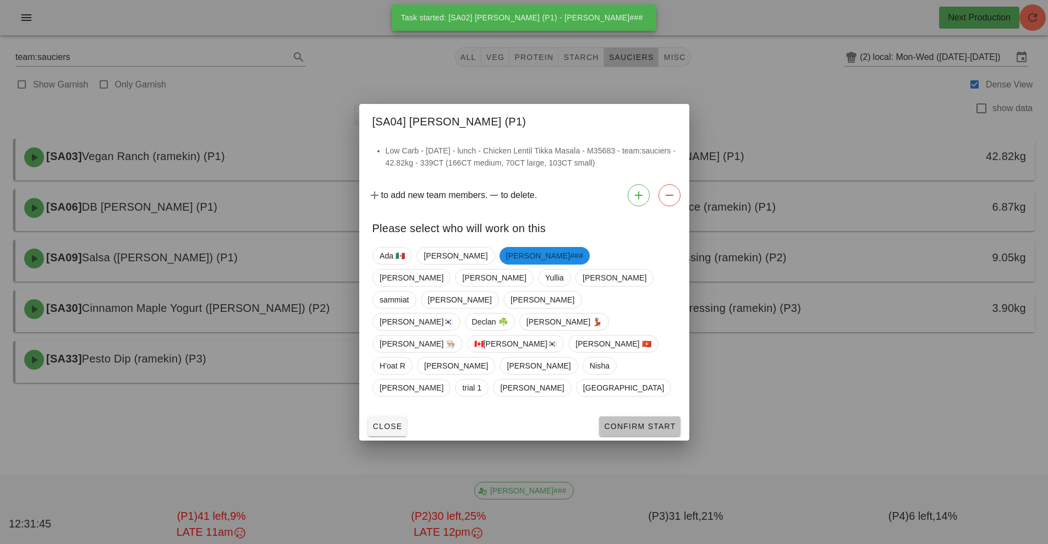
click at [637, 422] on span "Confirm Start" at bounding box center [640, 426] width 72 height 9
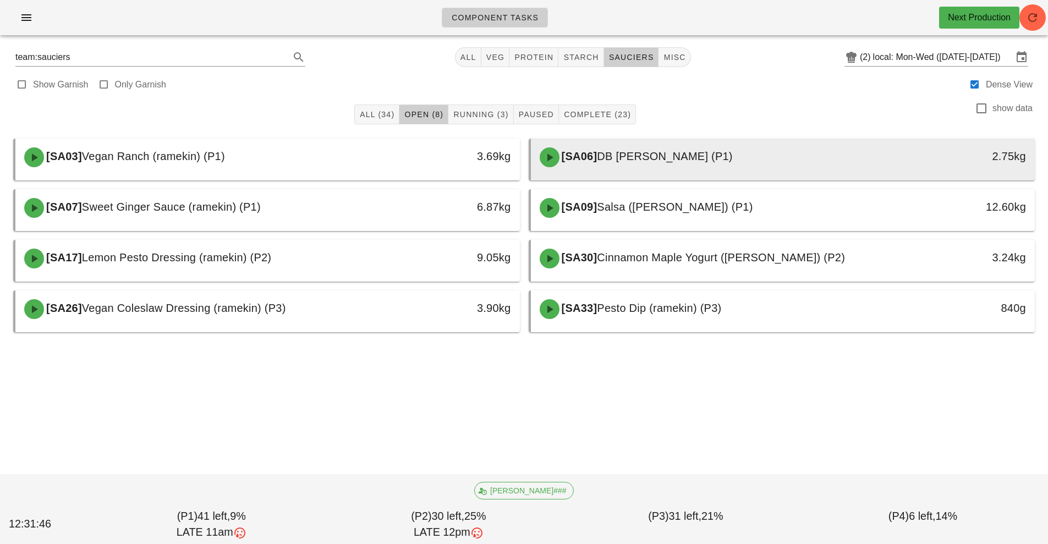
click at [642, 163] on div "[SA06] DB Lentil Tikka Masala (P1)" at bounding box center [720, 157] width 375 height 33
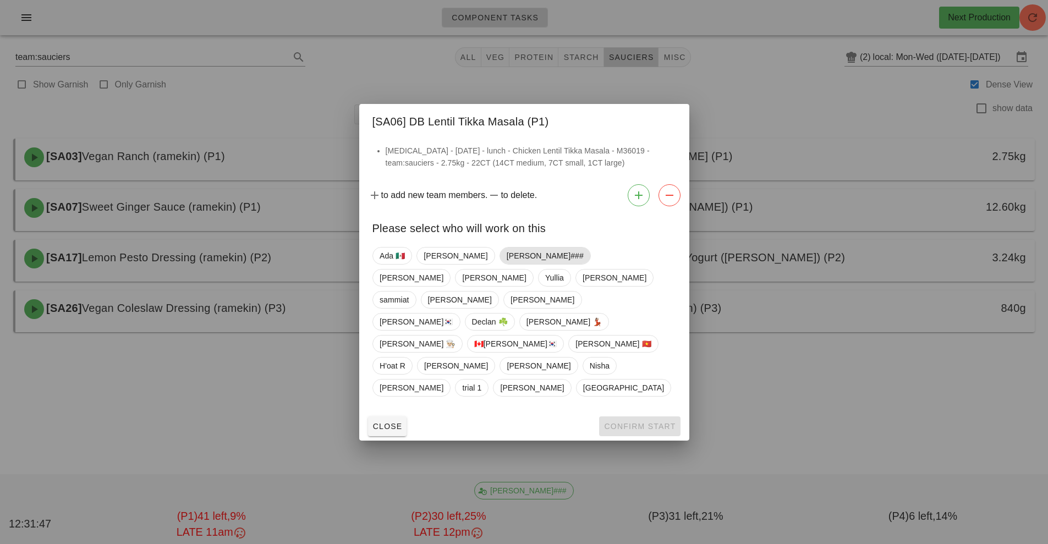
click at [506, 264] on span "[PERSON_NAME]###" at bounding box center [544, 256] width 77 height 17
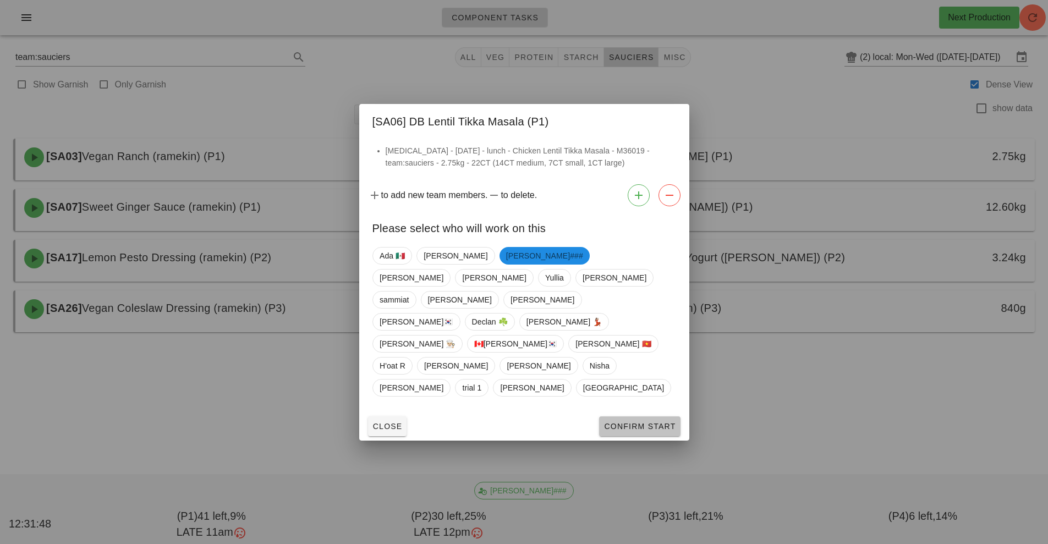
click at [635, 416] on button "Confirm Start" at bounding box center [639, 426] width 81 height 20
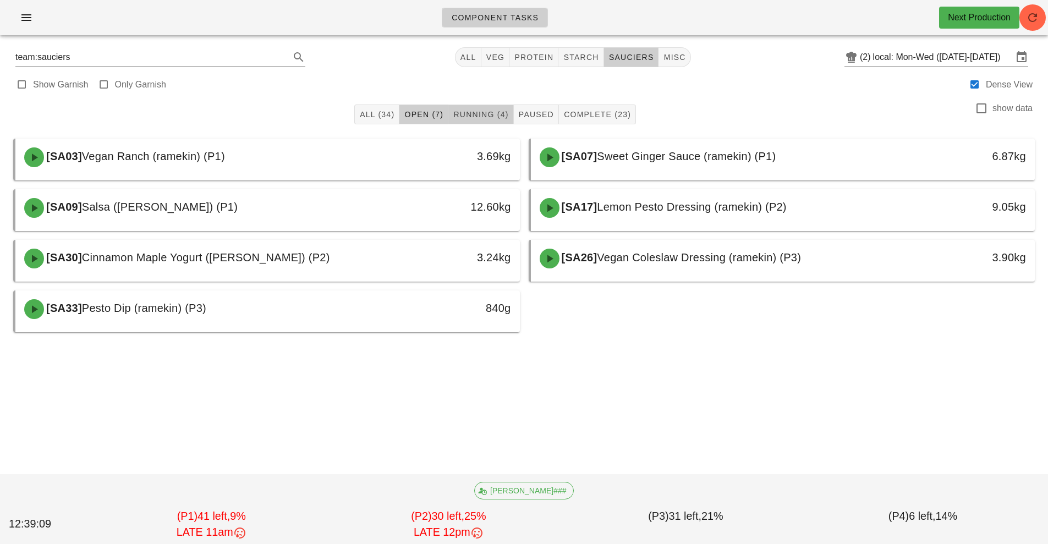
click at [491, 114] on span "Running (4)" at bounding box center [481, 114] width 56 height 9
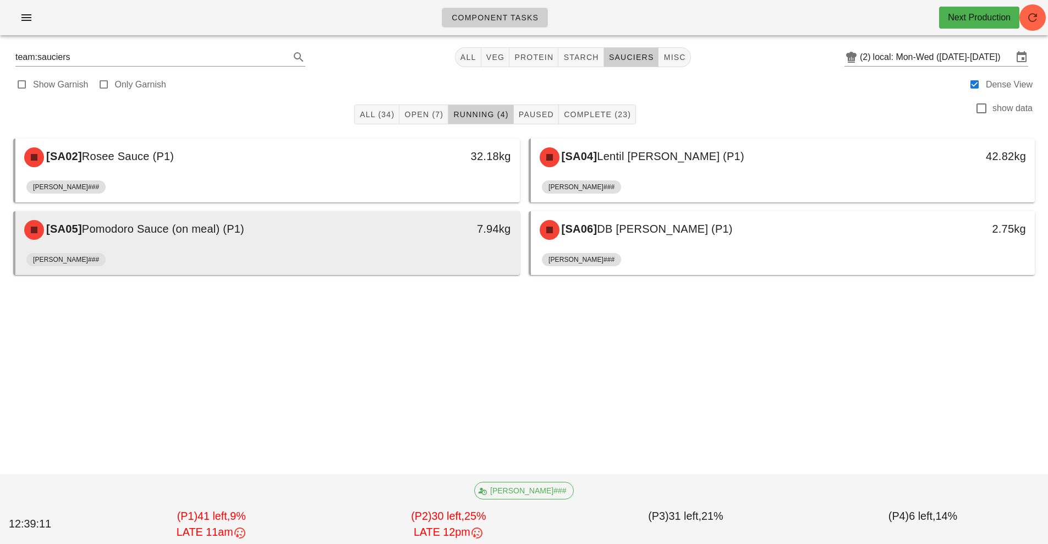
click at [403, 253] on div "[PERSON_NAME]###" at bounding box center [267, 262] width 483 height 26
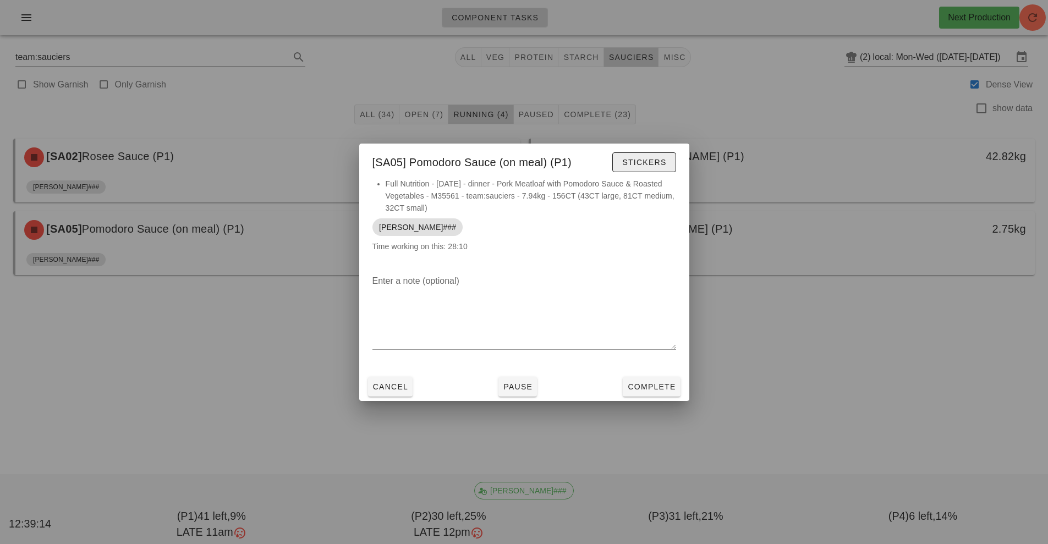
click at [644, 164] on span "Stickers" at bounding box center [644, 162] width 45 height 9
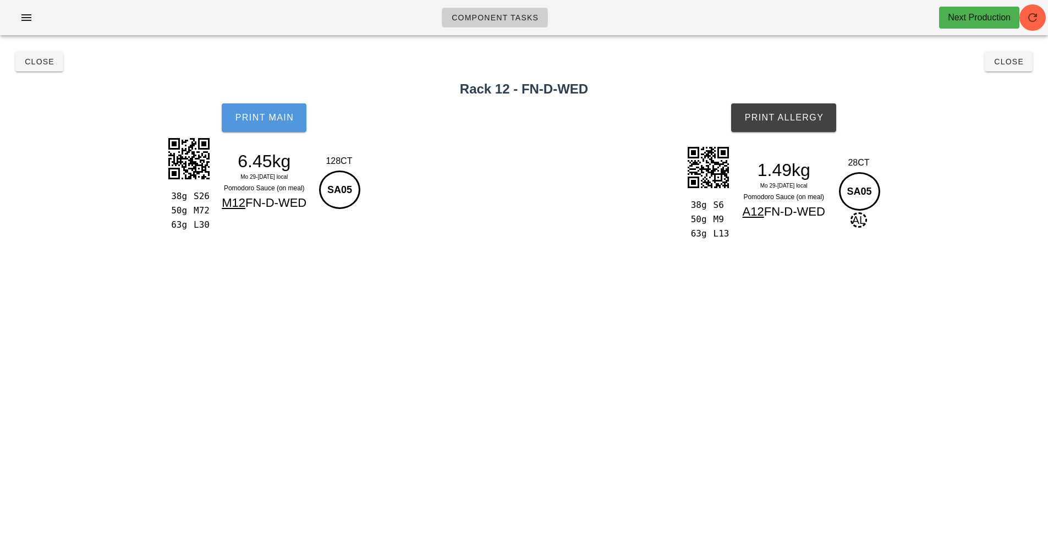
click at [266, 117] on span "Print Main" at bounding box center [263, 118] width 59 height 10
click at [780, 124] on button "Print Allergy" at bounding box center [783, 117] width 105 height 29
click at [43, 52] on button "Close" at bounding box center [39, 62] width 48 height 20
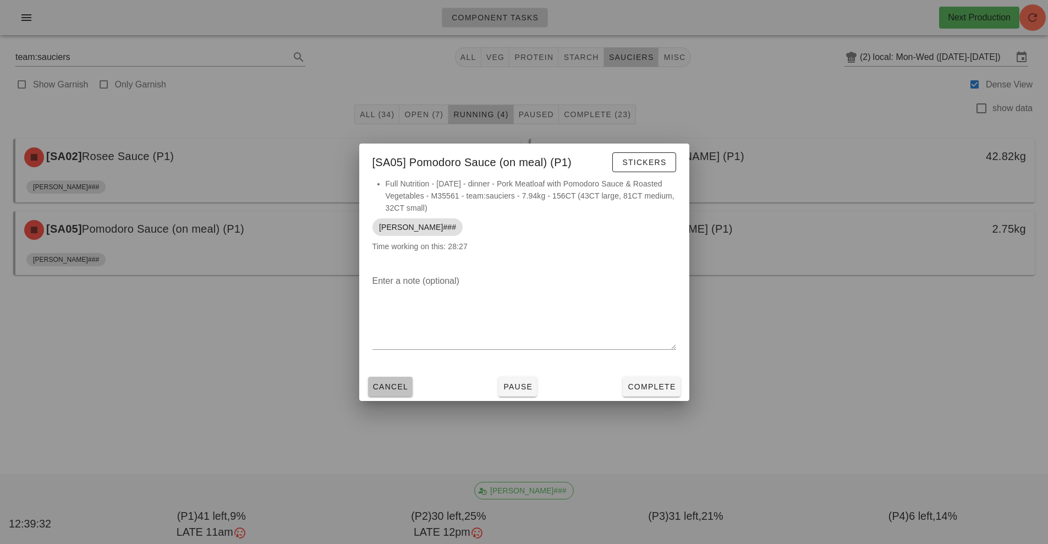
click at [400, 377] on button "Cancel" at bounding box center [390, 387] width 45 height 20
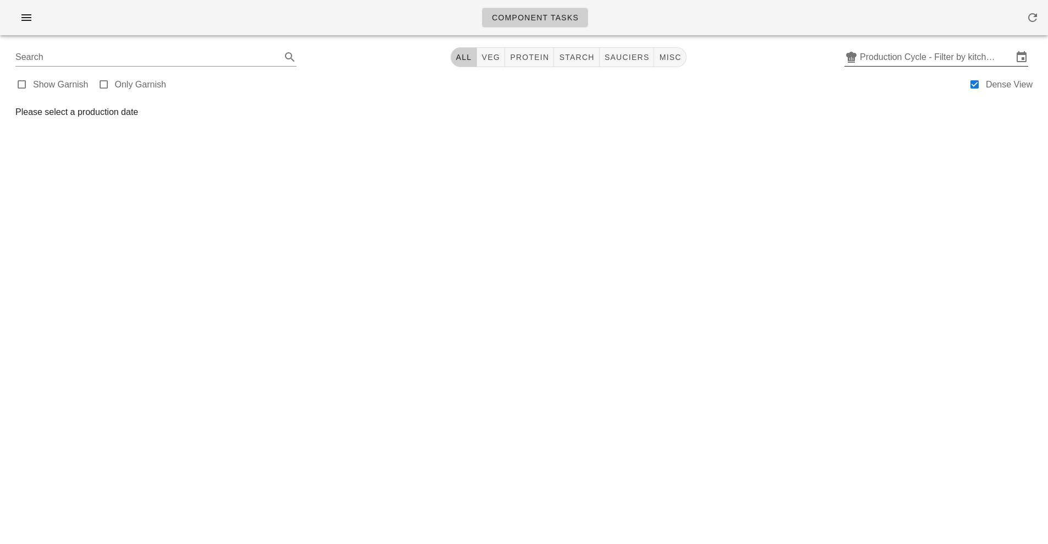
click at [920, 53] on input "Production Cycle - Filter by kitchen production schedules" at bounding box center [936, 57] width 153 height 18
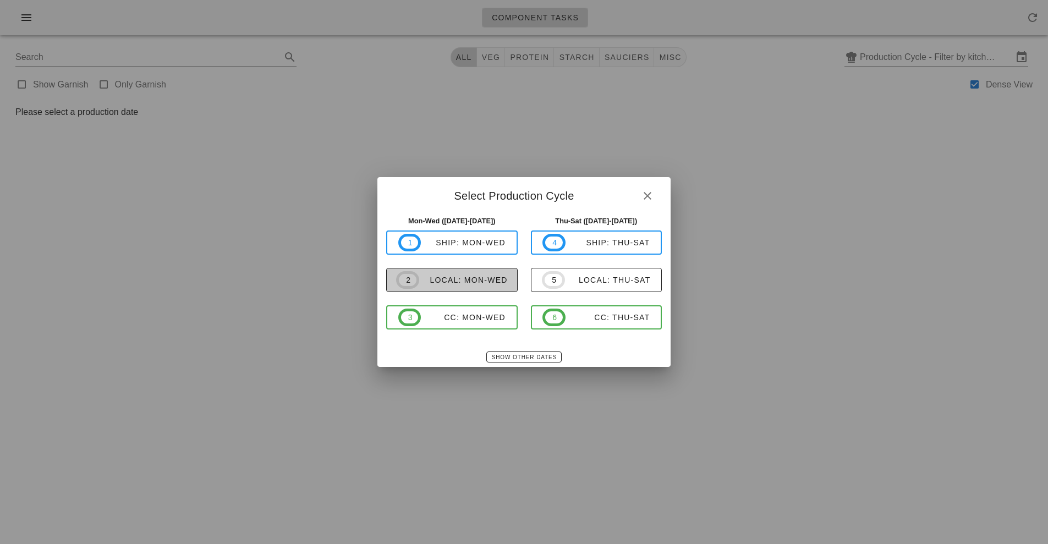
click at [483, 284] on div "local: Mon-Wed" at bounding box center [463, 280] width 89 height 9
type input "local: Mon-Wed ([DATE]-[DATE])"
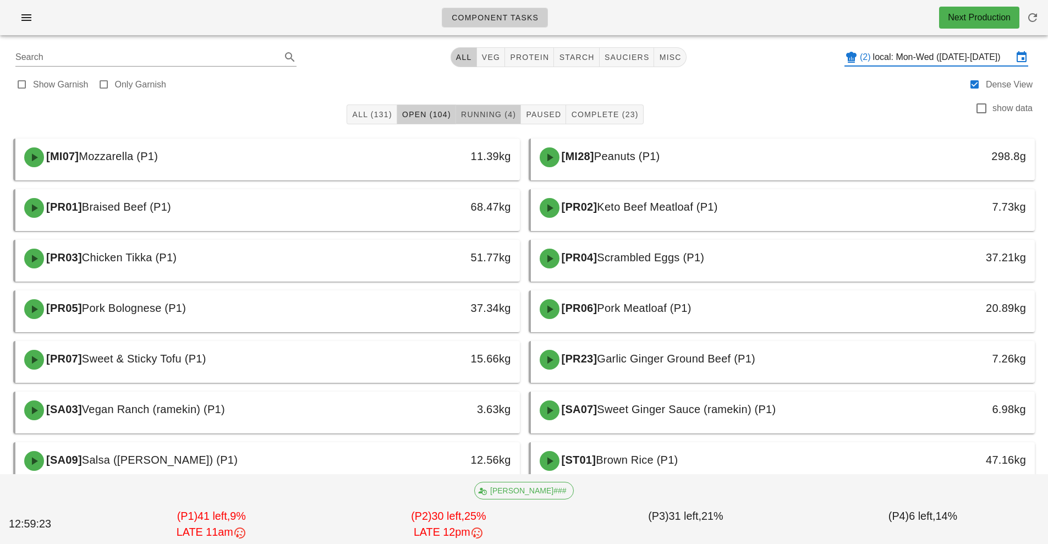
click at [495, 116] on span "Running (4)" at bounding box center [489, 114] width 56 height 9
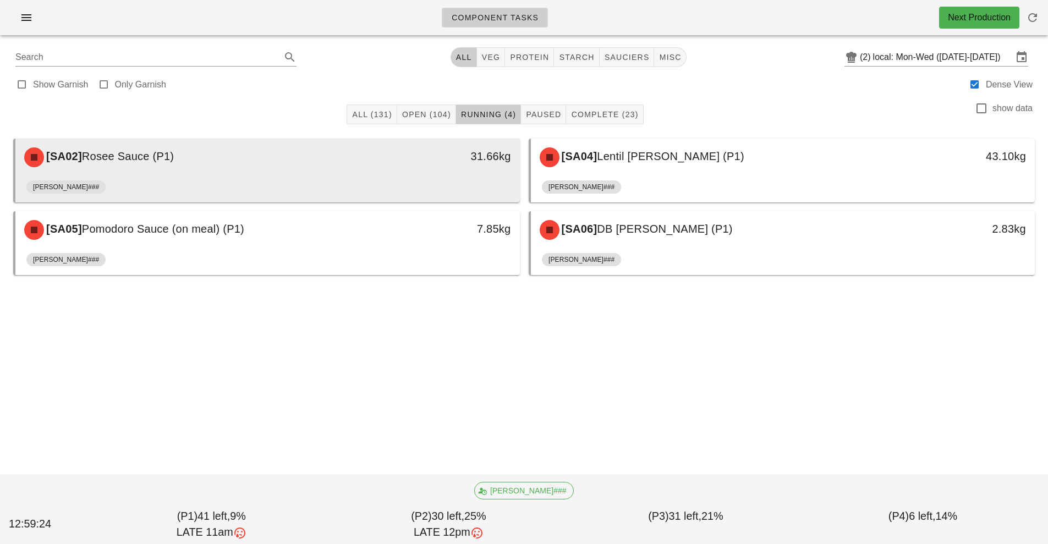
click at [463, 173] on div "31.66kg" at bounding box center [454, 157] width 125 height 33
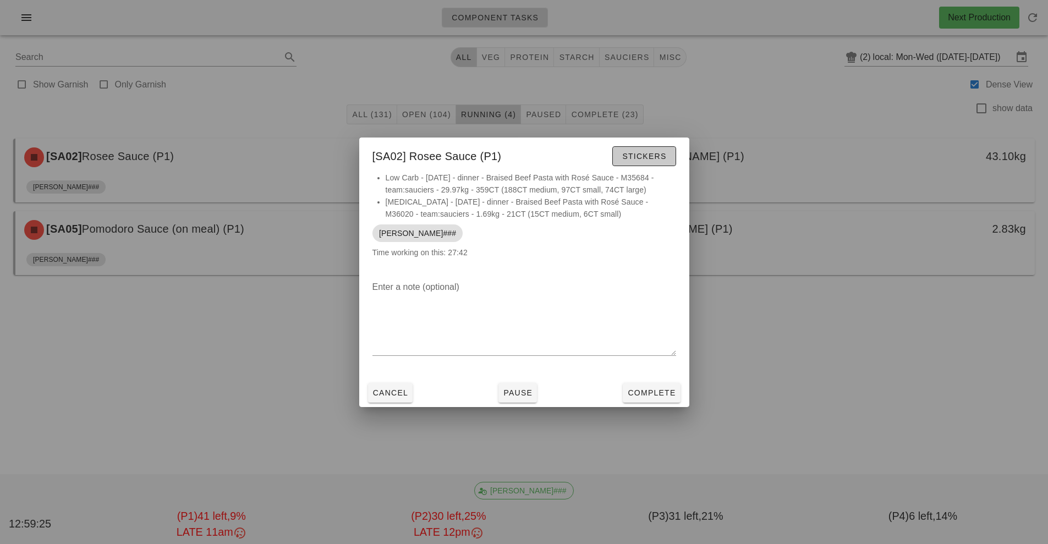
click at [653, 155] on span "Stickers" at bounding box center [644, 156] width 45 height 9
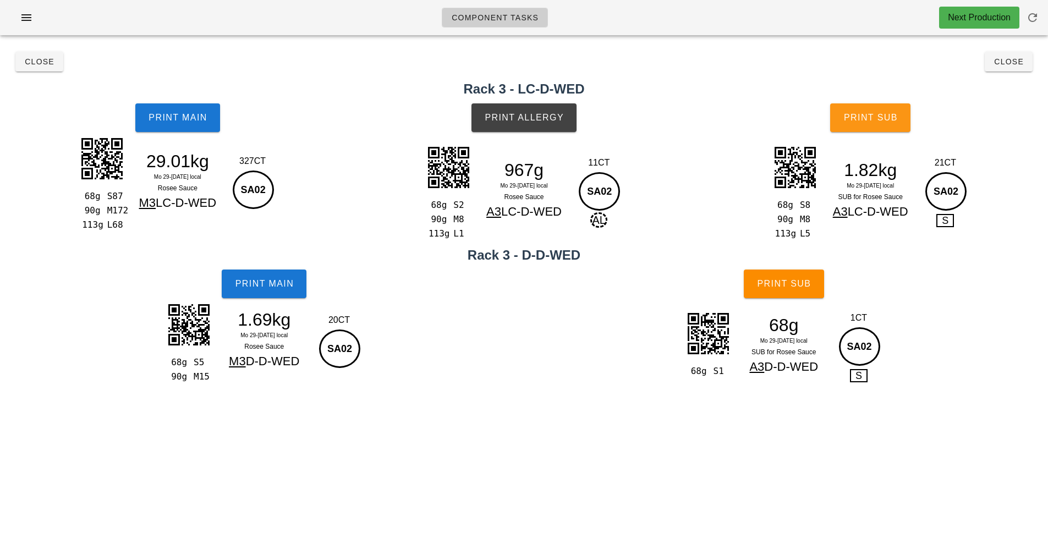
click at [892, 124] on button "Print Sub" at bounding box center [870, 117] width 80 height 29
click at [43, 68] on button "Close" at bounding box center [39, 62] width 48 height 20
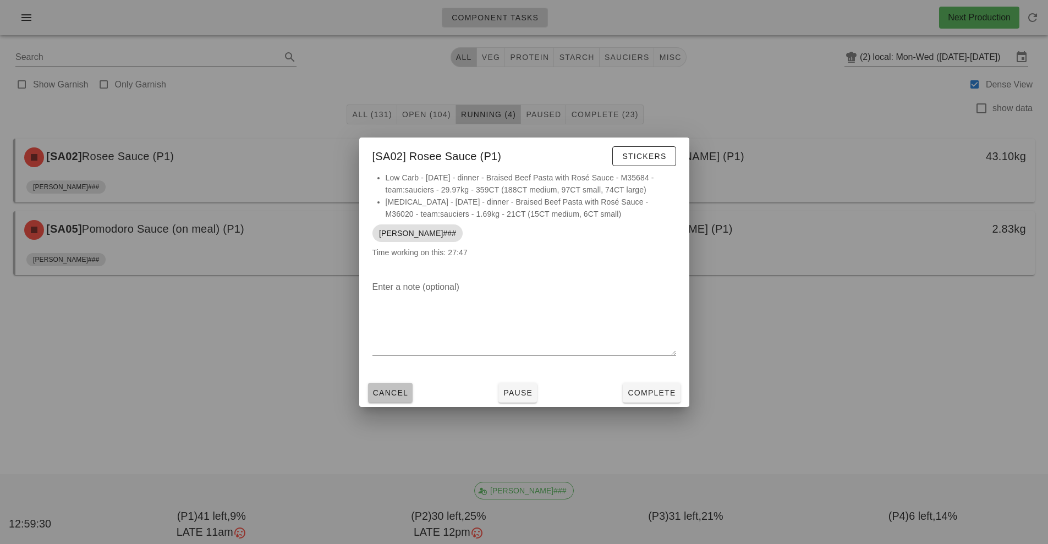
click at [381, 390] on span "Cancel" at bounding box center [390, 392] width 36 height 9
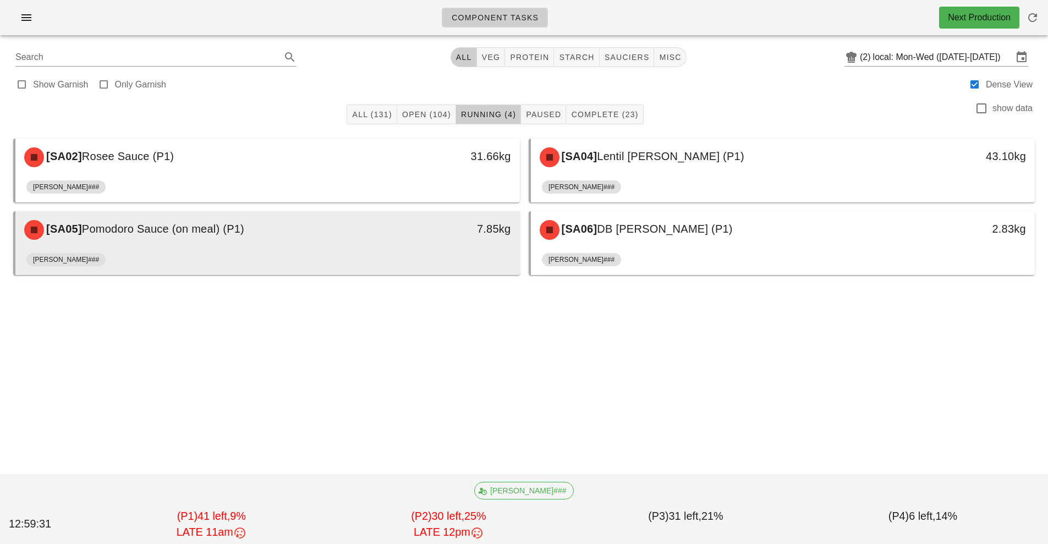
click at [418, 245] on div "7.85kg" at bounding box center [454, 229] width 125 height 33
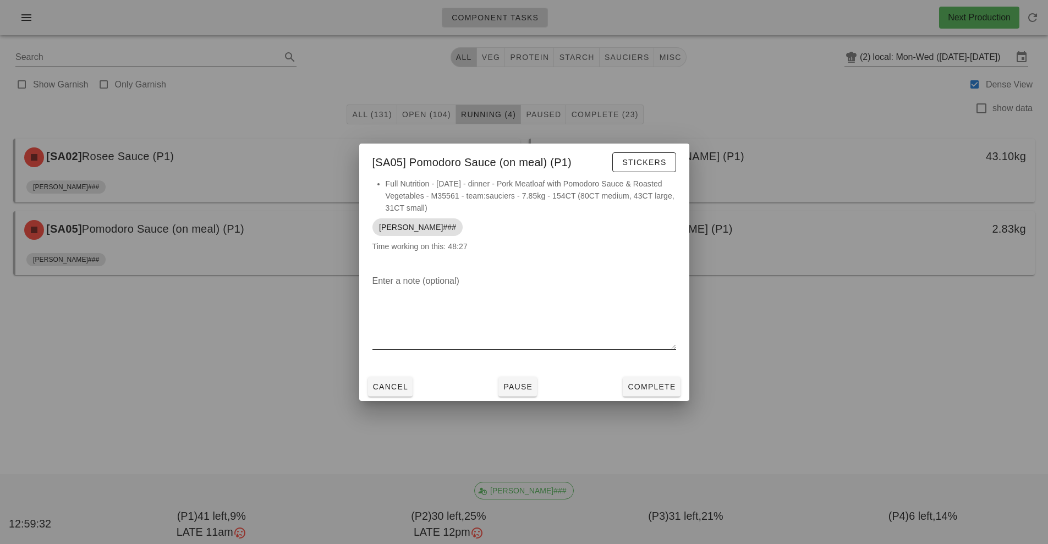
click at [652, 360] on div at bounding box center [524, 358] width 304 height 8
click at [647, 383] on span "Complete" at bounding box center [651, 386] width 48 height 9
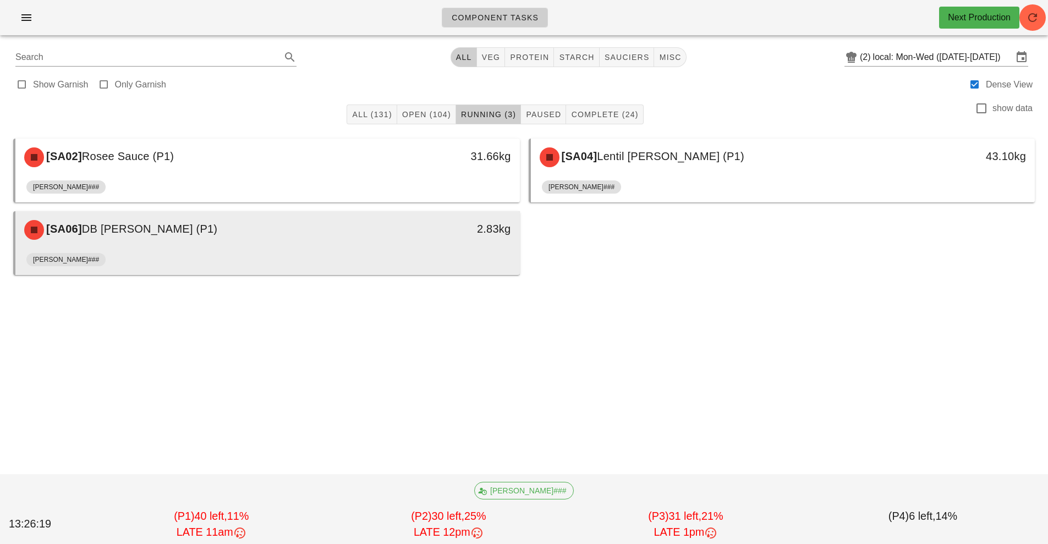
click at [416, 246] on div "[SA06] DB Lentil Tikka Masala (P1) 2.83kg" at bounding box center [267, 229] width 505 height 37
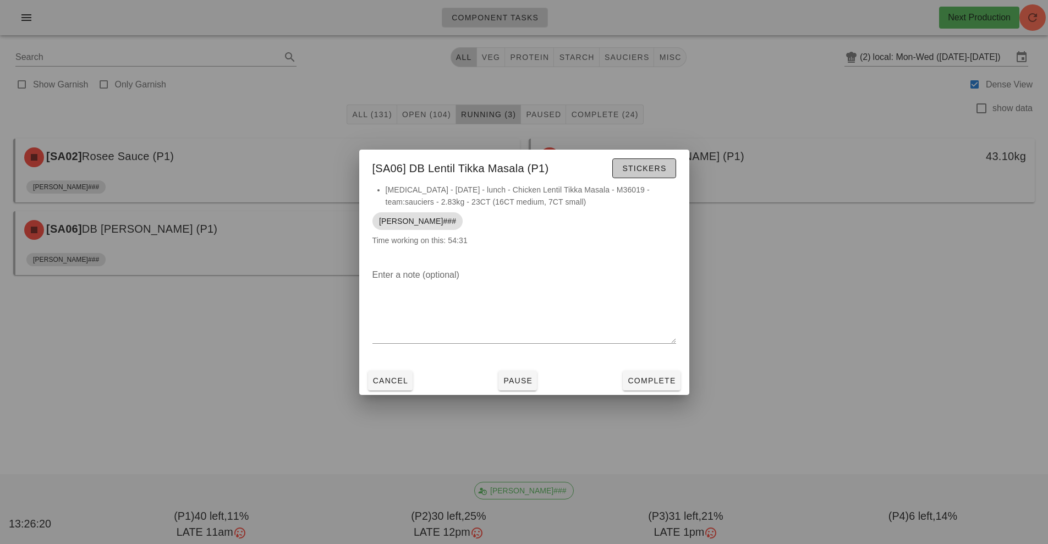
click at [648, 168] on span "Stickers" at bounding box center [644, 168] width 45 height 9
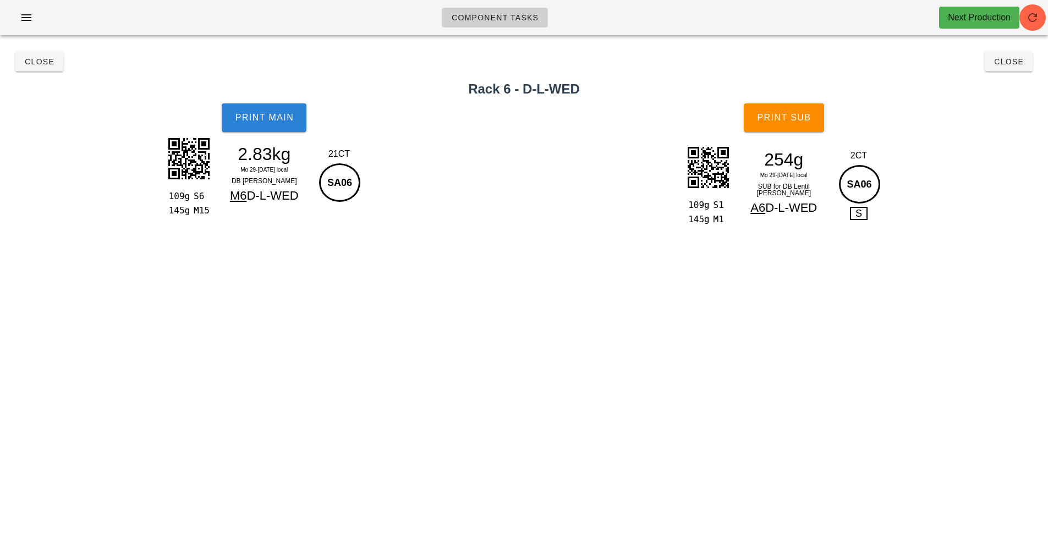
click at [271, 116] on span "Print Main" at bounding box center [263, 118] width 59 height 10
click at [787, 113] on span "Print Sub" at bounding box center [784, 118] width 54 height 10
click at [38, 64] on span "Close" at bounding box center [39, 61] width 30 height 9
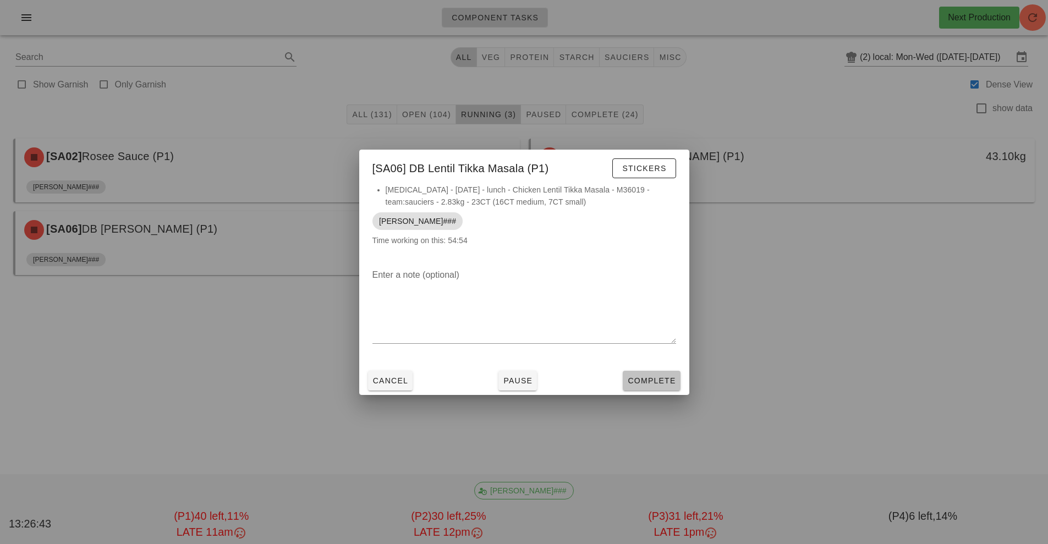
click at [637, 371] on button "Complete" at bounding box center [651, 381] width 57 height 20
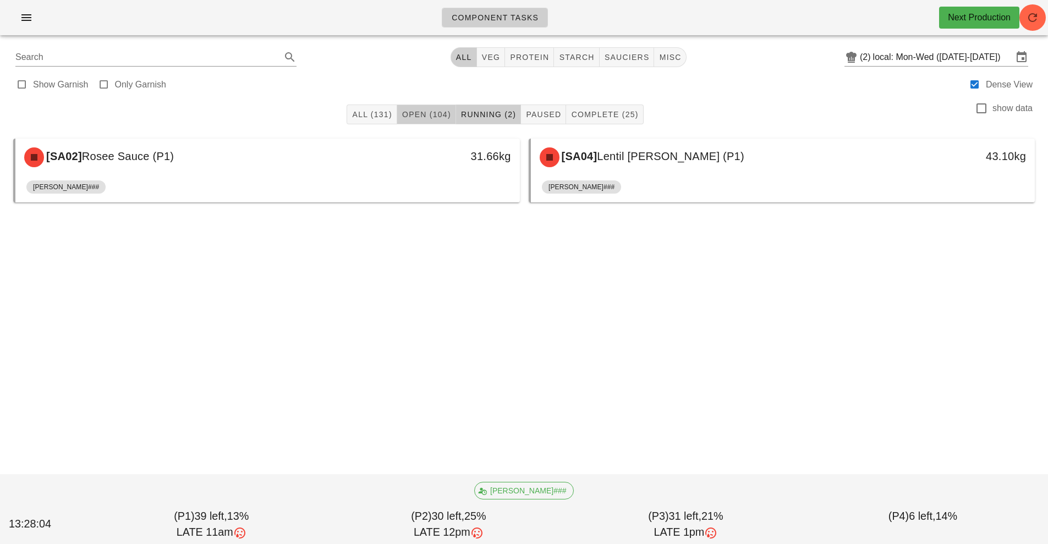
click at [427, 113] on span "Open (104)" at bounding box center [427, 114] width 50 height 9
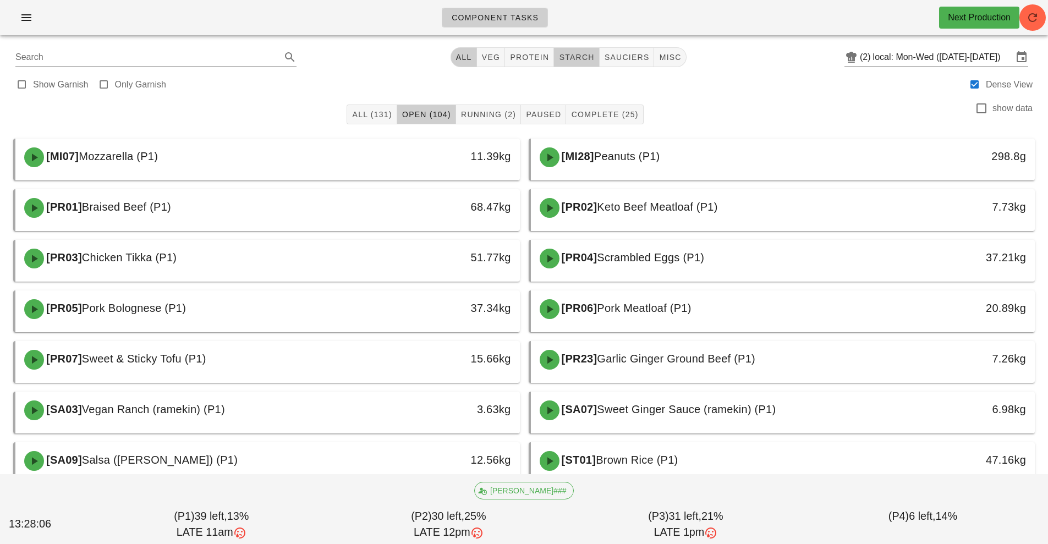
click at [573, 66] on button "starch" at bounding box center [576, 57] width 45 height 20
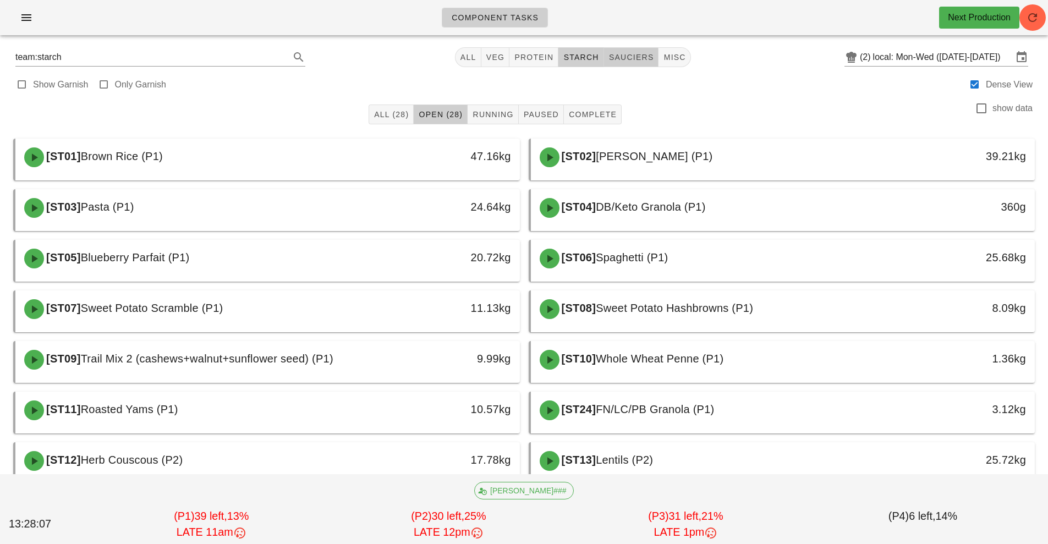
click at [632, 59] on span "sauciers" at bounding box center [632, 57] width 46 height 9
type input "team:sauciers"
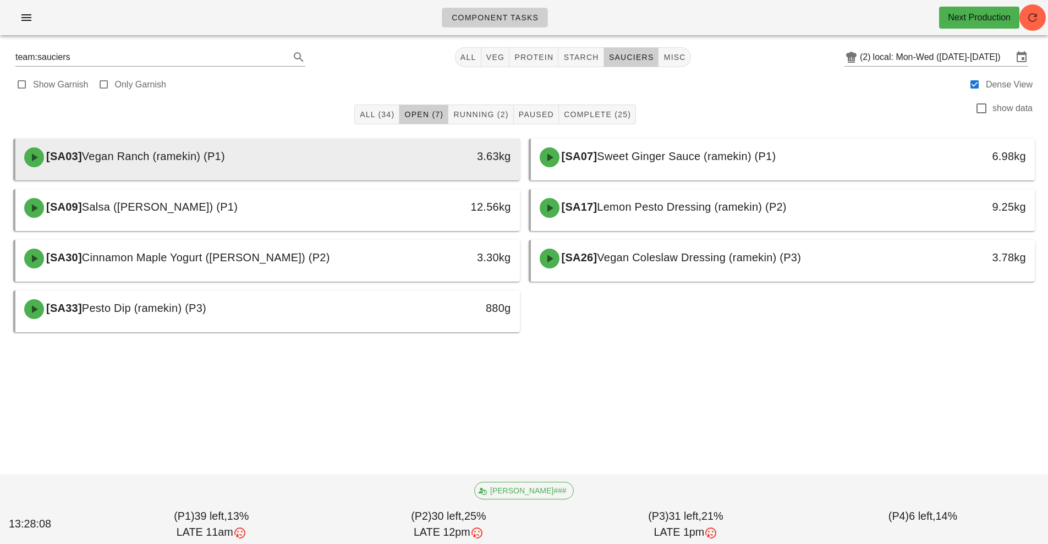
click at [399, 166] on div "3.63kg" at bounding box center [454, 157] width 125 height 33
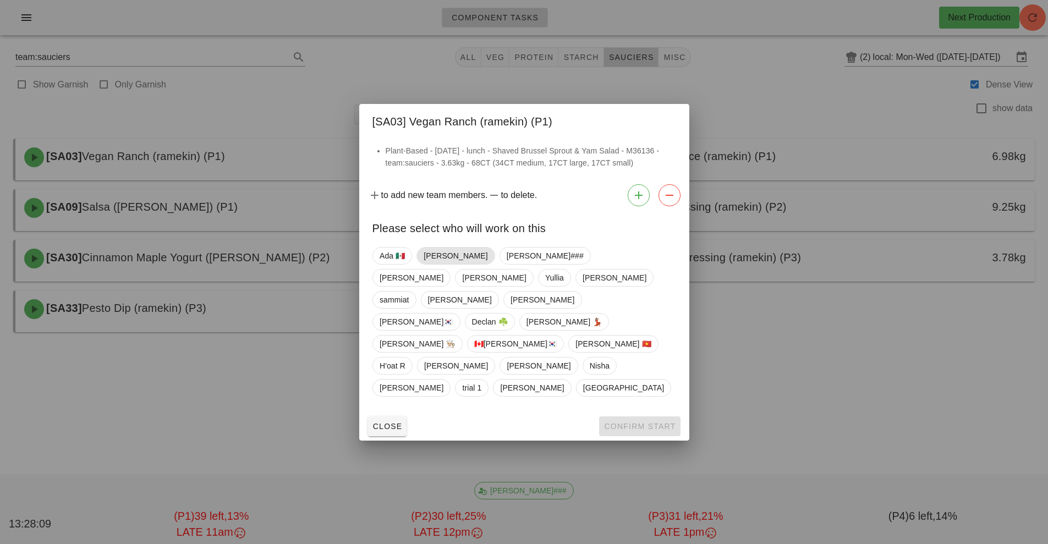
click at [425, 264] on span "[PERSON_NAME]" at bounding box center [456, 256] width 64 height 17
click at [634, 416] on button "Confirm Start" at bounding box center [639, 426] width 81 height 20
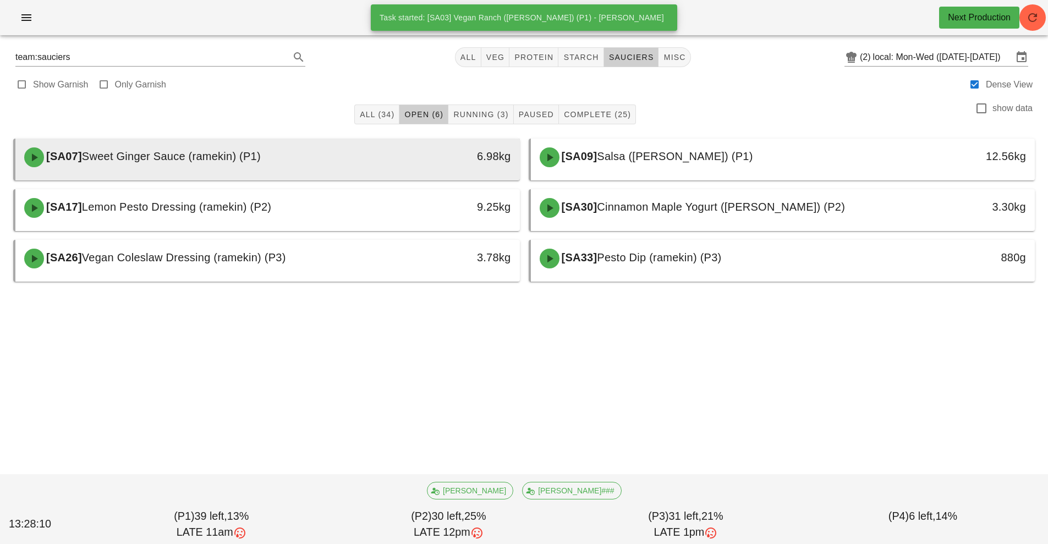
click at [368, 166] on div "[SA07] Sweet Ginger Sauce (ramekin) (P1)" at bounding box center [205, 157] width 375 height 33
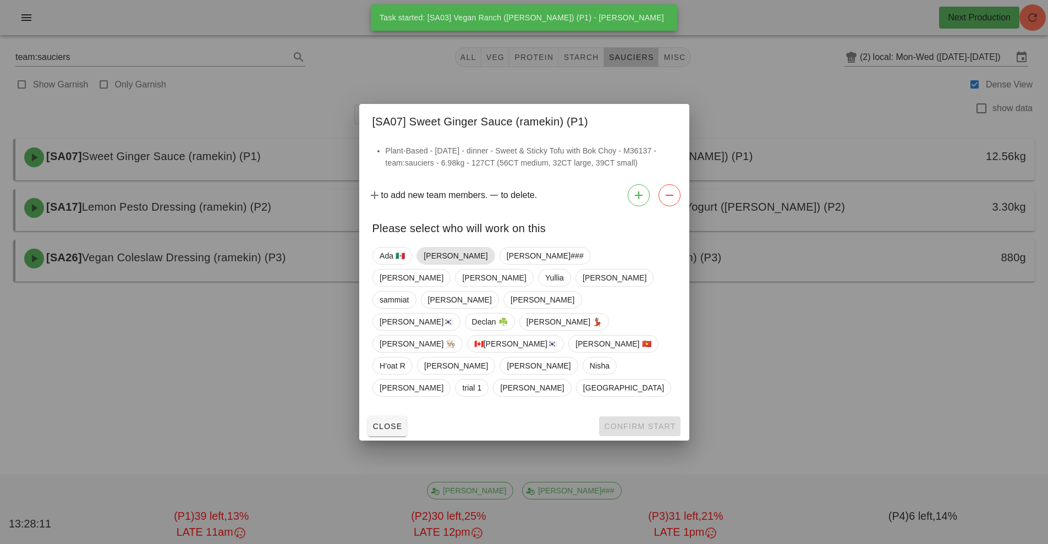
click at [439, 264] on span "[PERSON_NAME]" at bounding box center [456, 256] width 64 height 17
click at [636, 422] on span "Confirm Start" at bounding box center [640, 426] width 72 height 9
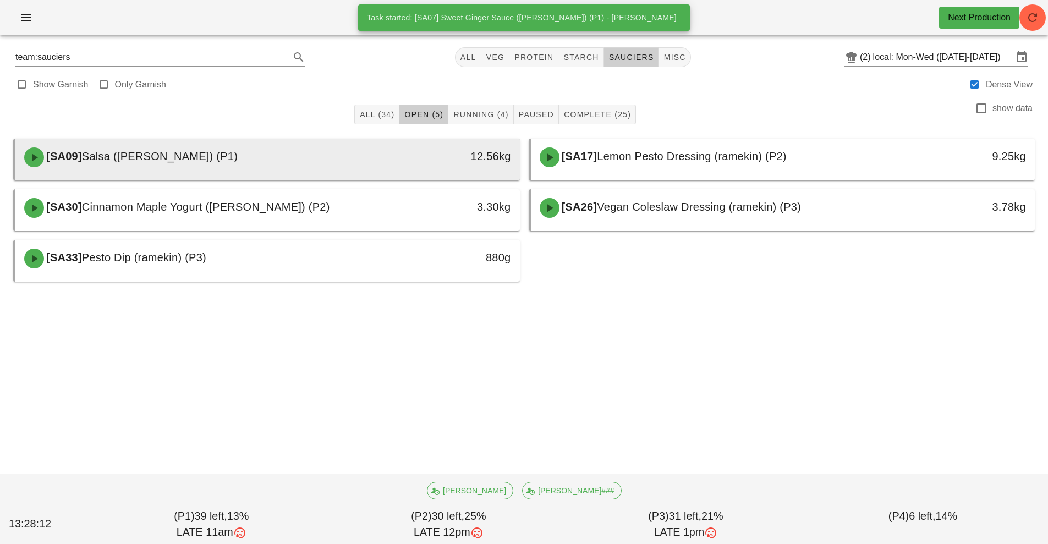
click at [352, 170] on div "[SA09] Salsa (ramekin) (P1)" at bounding box center [205, 157] width 375 height 33
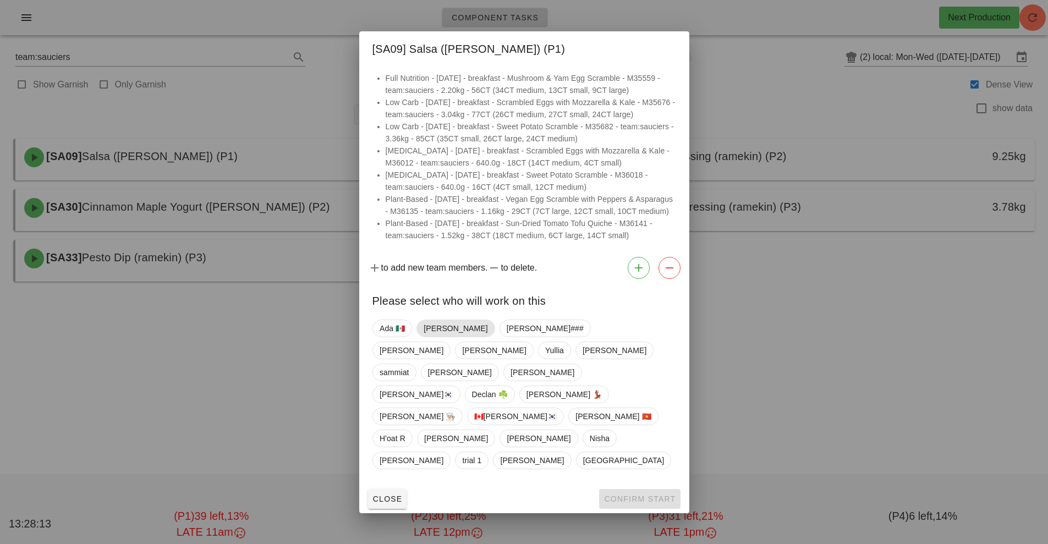
click at [431, 337] on span "[PERSON_NAME]" at bounding box center [456, 328] width 64 height 17
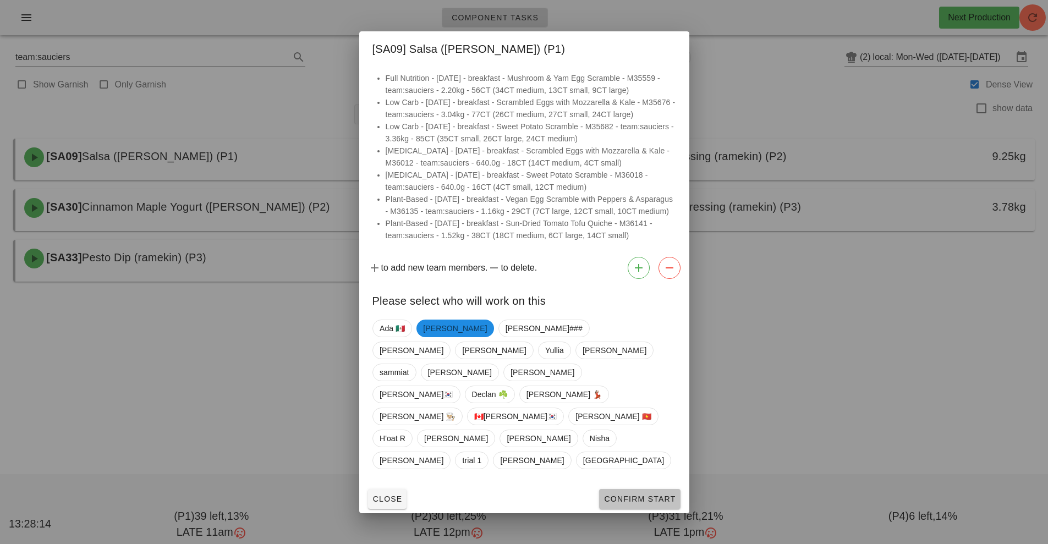
click at [635, 489] on button "Confirm Start" at bounding box center [639, 499] width 81 height 20
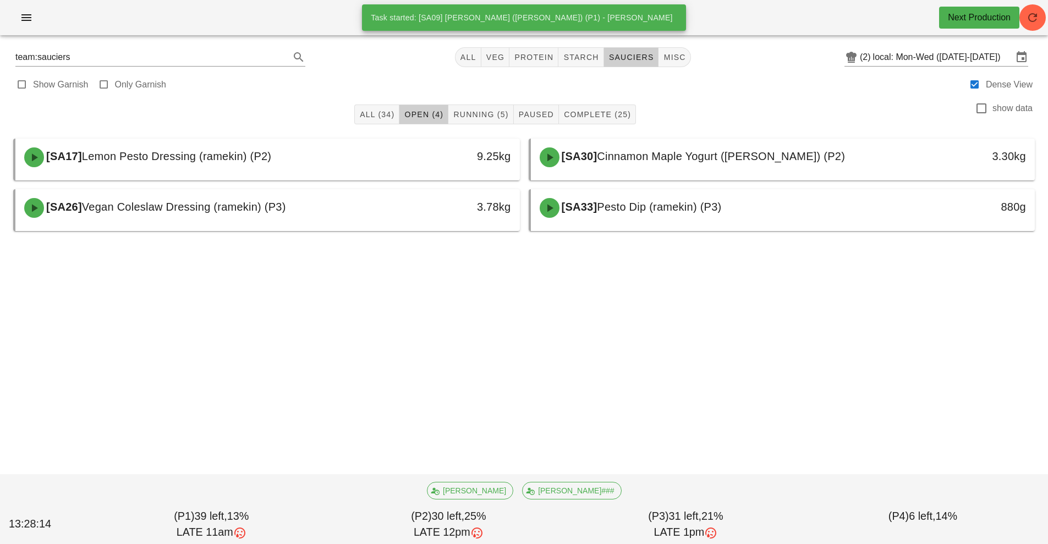
click at [359, 167] on div "[SA17] Lemon Pesto Dressing (ramekin) (P2)" at bounding box center [205, 157] width 375 height 33
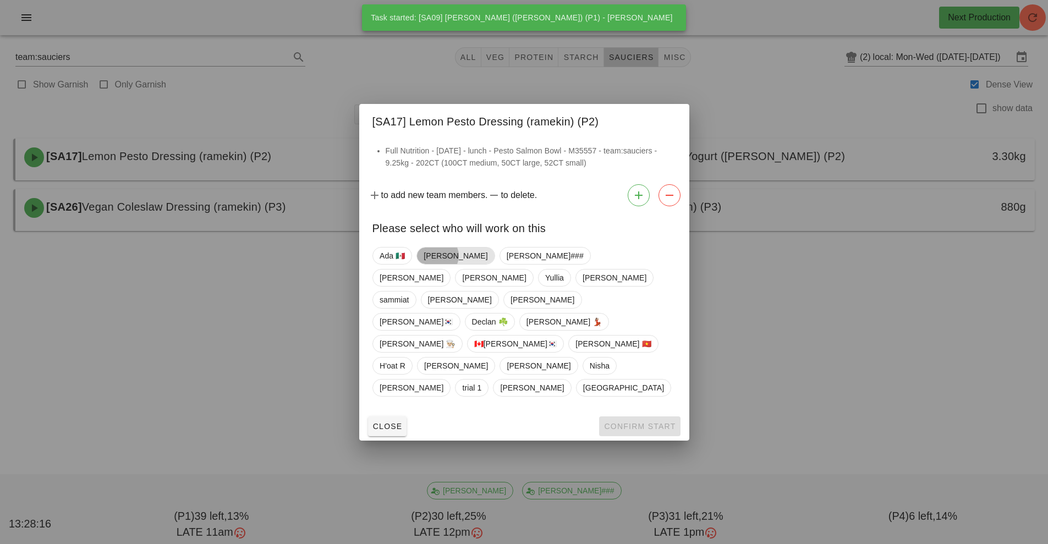
click at [437, 264] on span "[PERSON_NAME]" at bounding box center [456, 256] width 64 height 17
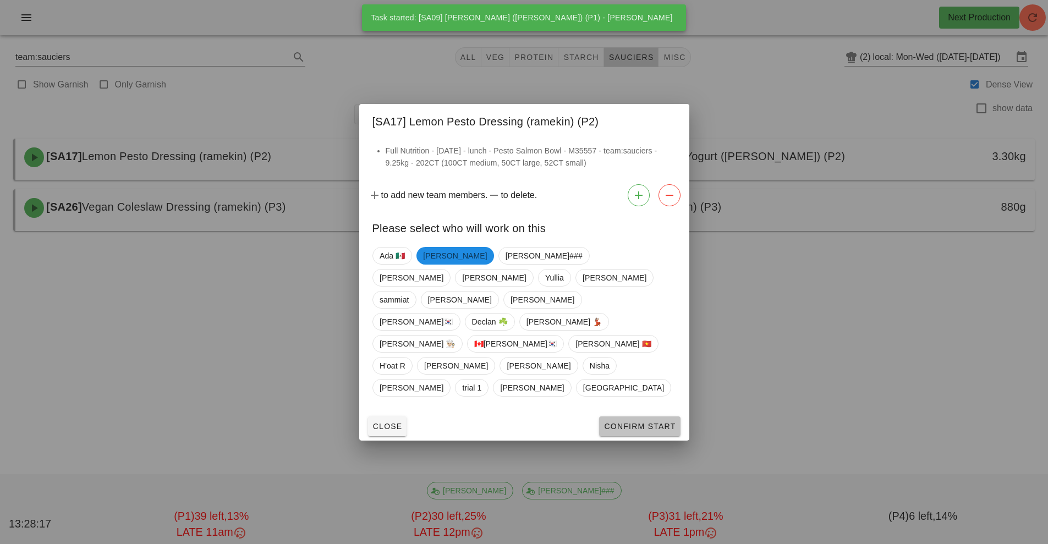
click at [638, 422] on span "Confirm Start" at bounding box center [640, 426] width 72 height 9
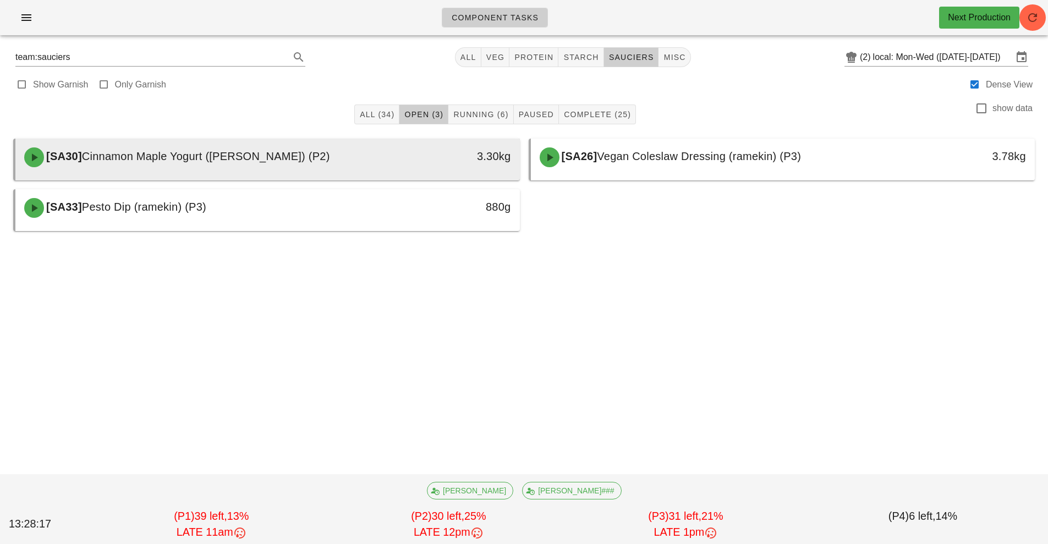
click at [371, 173] on div "[SA30] Cinnamon Maple Yogurt (ramekin) (P2)" at bounding box center [205, 157] width 375 height 33
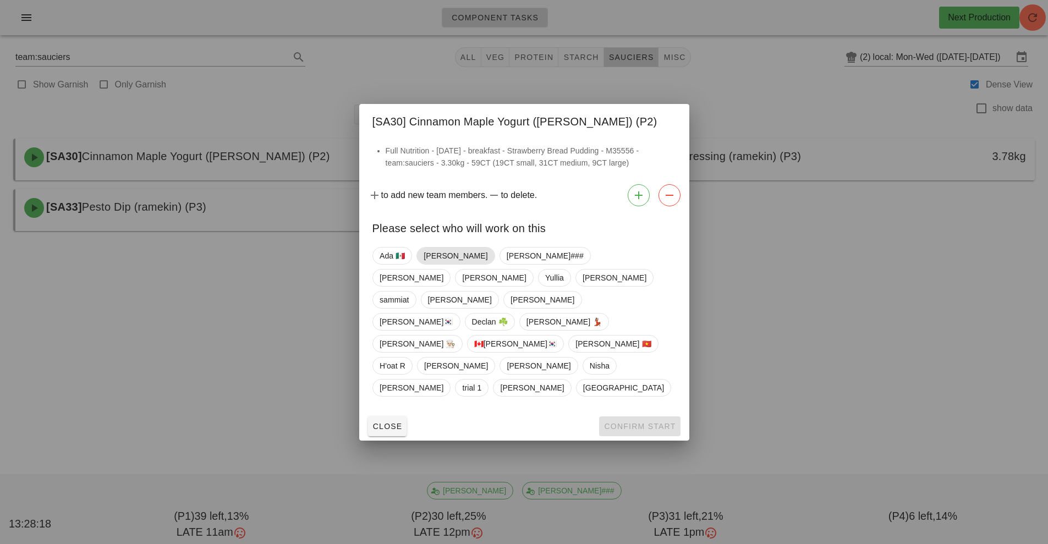
click at [439, 264] on span "[PERSON_NAME]" at bounding box center [456, 256] width 64 height 17
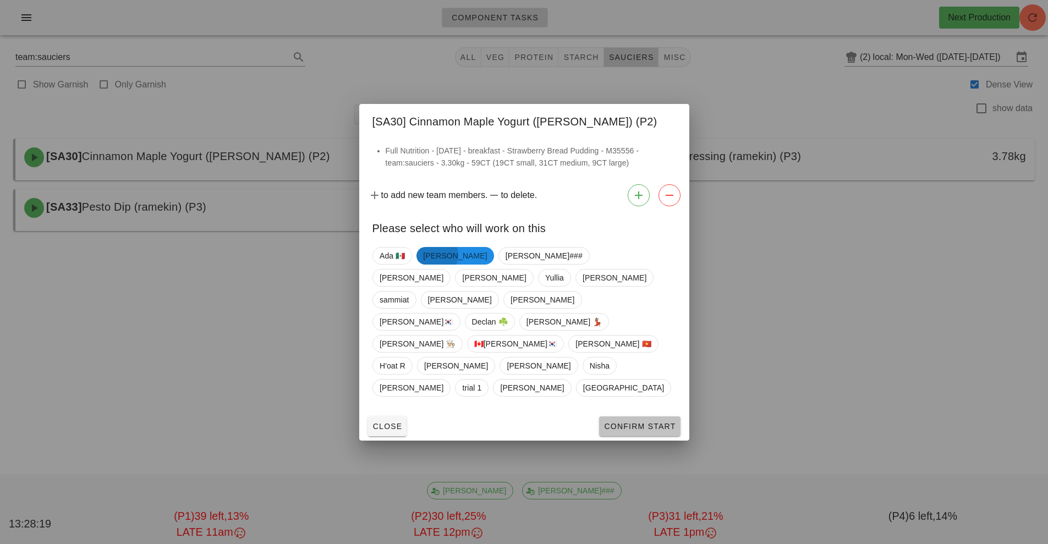
click at [638, 416] on button "Confirm Start" at bounding box center [639, 426] width 81 height 20
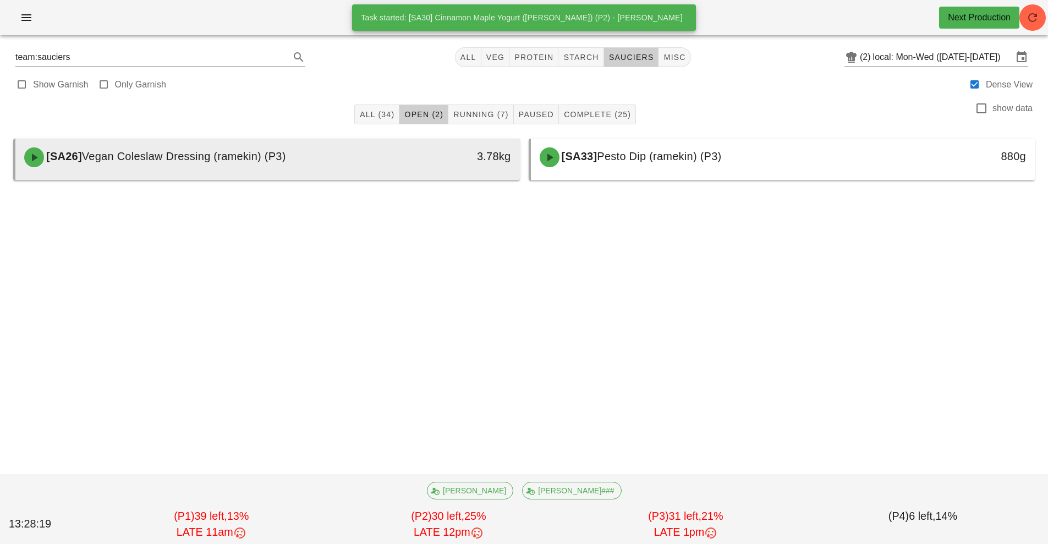
click at [385, 169] on div "[SA26] Vegan Coleslaw Dressing (ramekin) (P3)" at bounding box center [205, 157] width 375 height 33
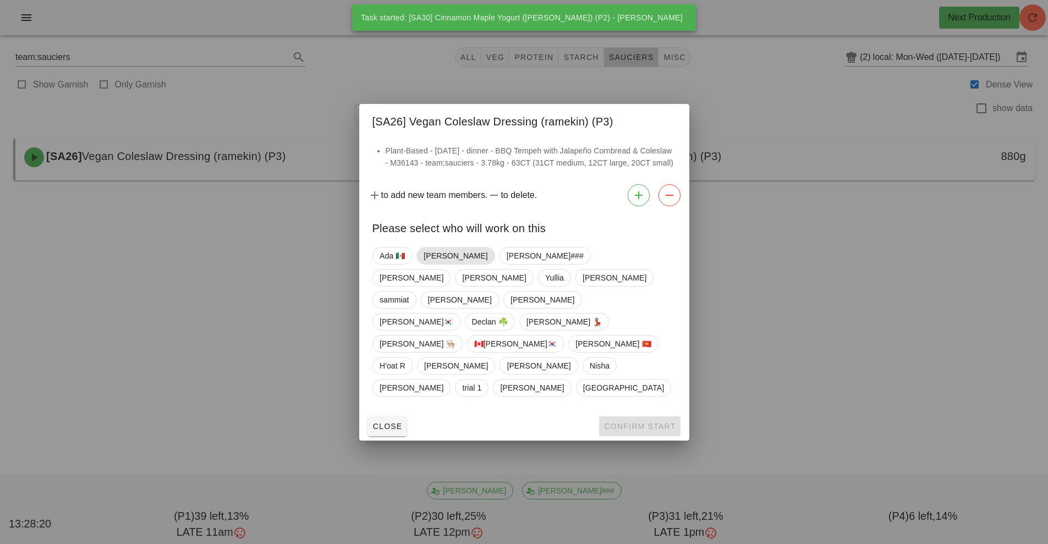
click at [440, 264] on span "[PERSON_NAME]" at bounding box center [456, 256] width 64 height 17
click at [640, 416] on button "Confirm Start" at bounding box center [639, 426] width 81 height 20
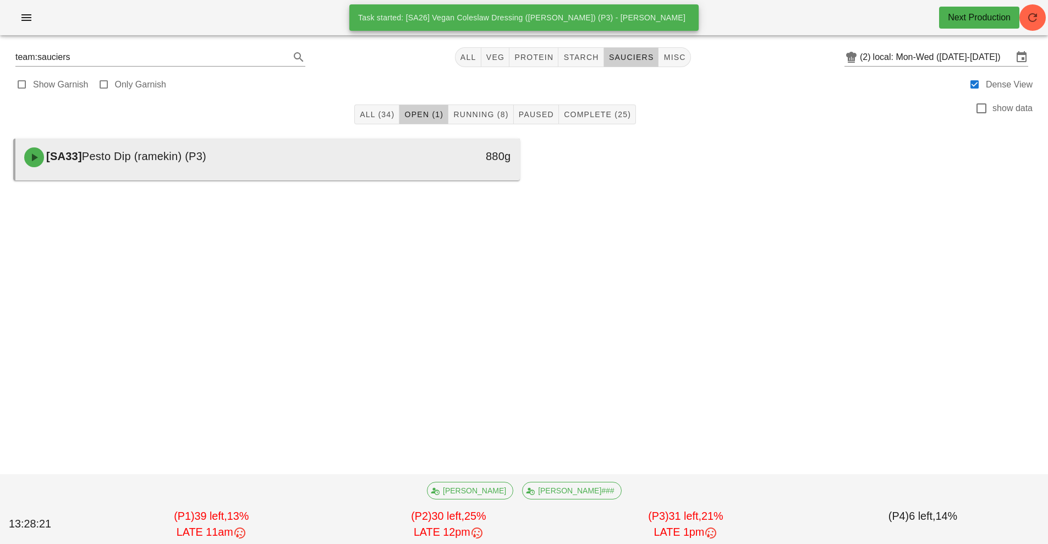
click at [371, 165] on div "[SA33] Pesto Dip (ramekin) (P3)" at bounding box center [205, 157] width 375 height 33
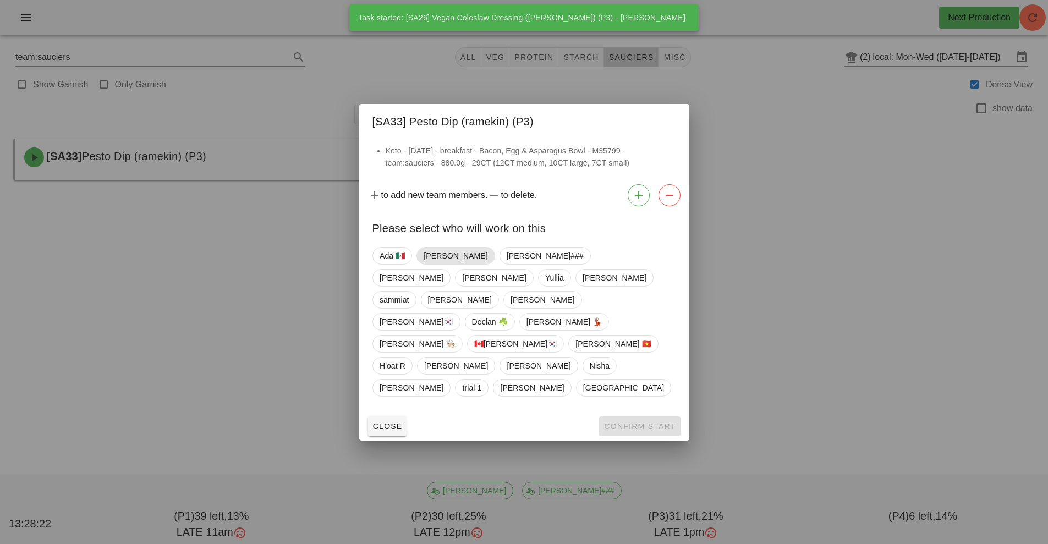
click at [431, 264] on span "[PERSON_NAME]" at bounding box center [456, 256] width 64 height 17
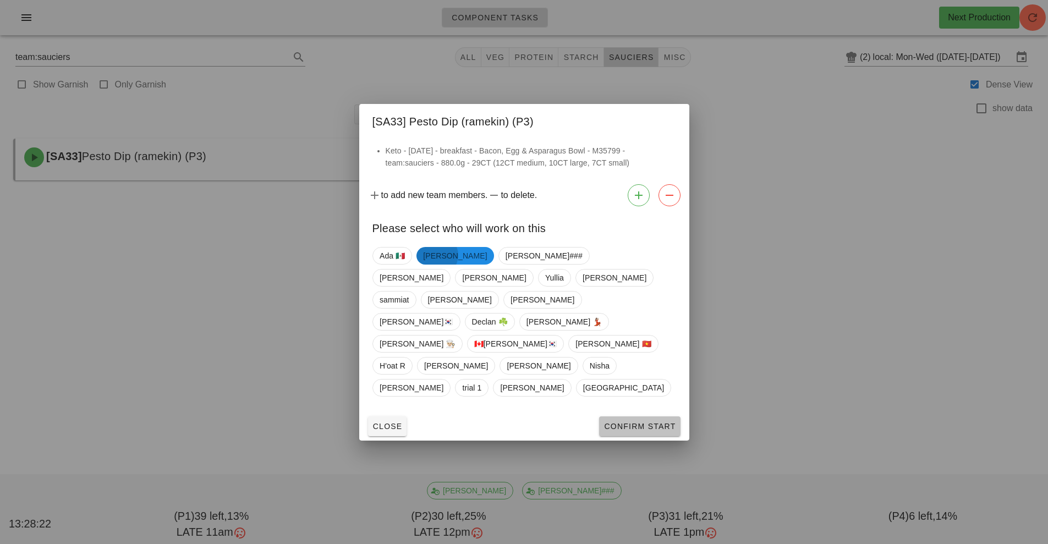
click at [638, 416] on button "Confirm Start" at bounding box center [639, 426] width 81 height 20
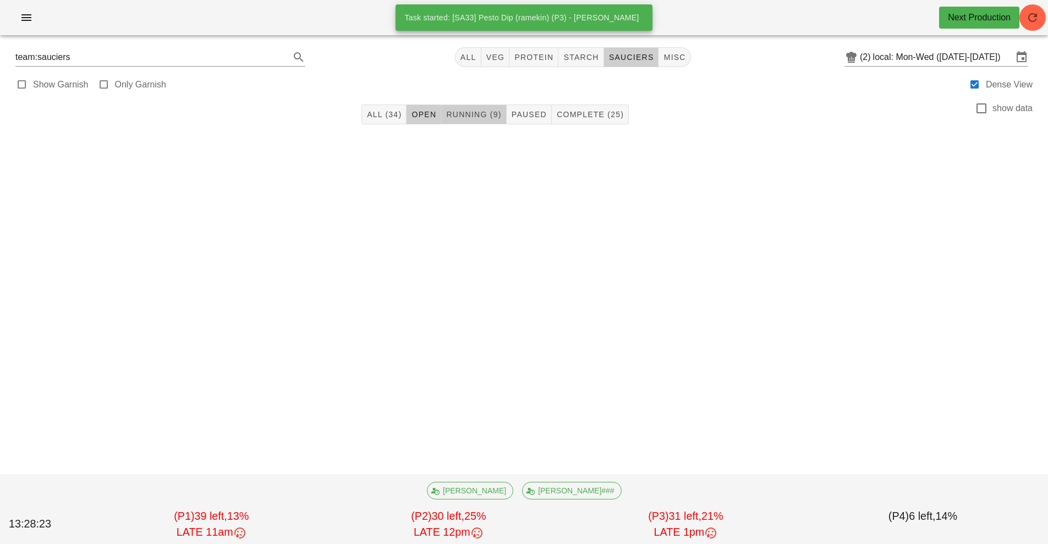
click at [483, 115] on span "Running (9)" at bounding box center [474, 114] width 56 height 9
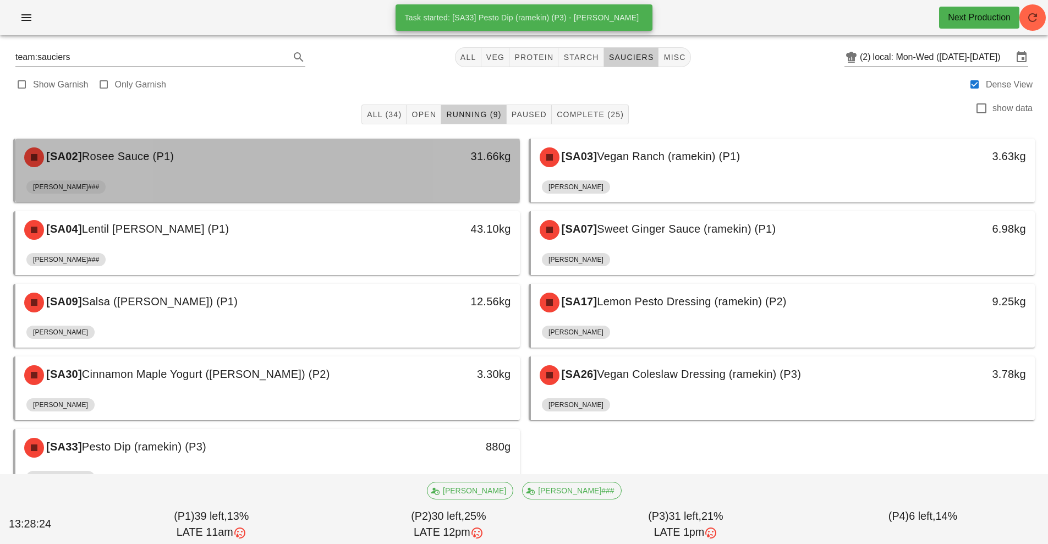
click at [401, 166] on div "31.66kg" at bounding box center [454, 157] width 125 height 33
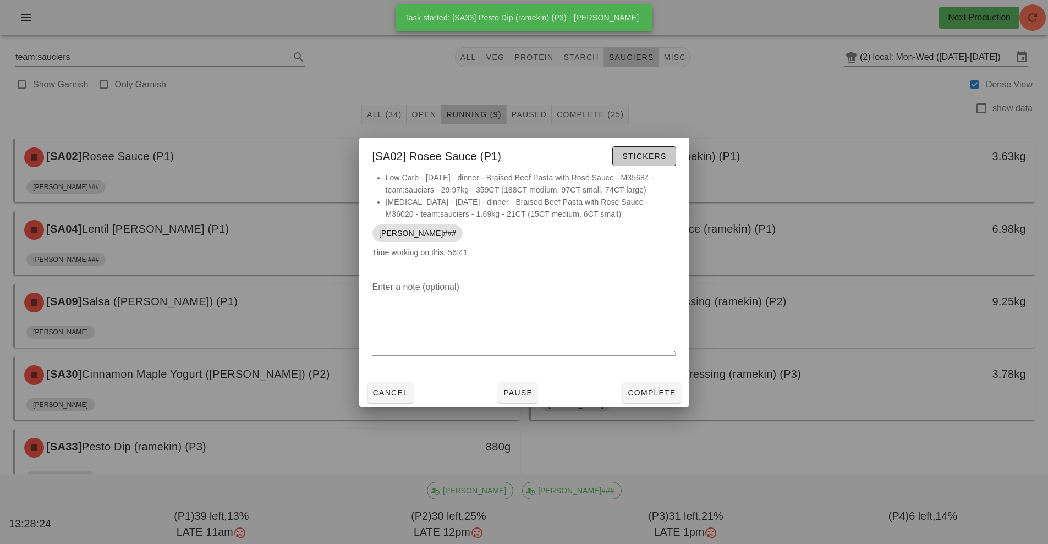
click at [642, 156] on span "Stickers" at bounding box center [644, 156] width 45 height 9
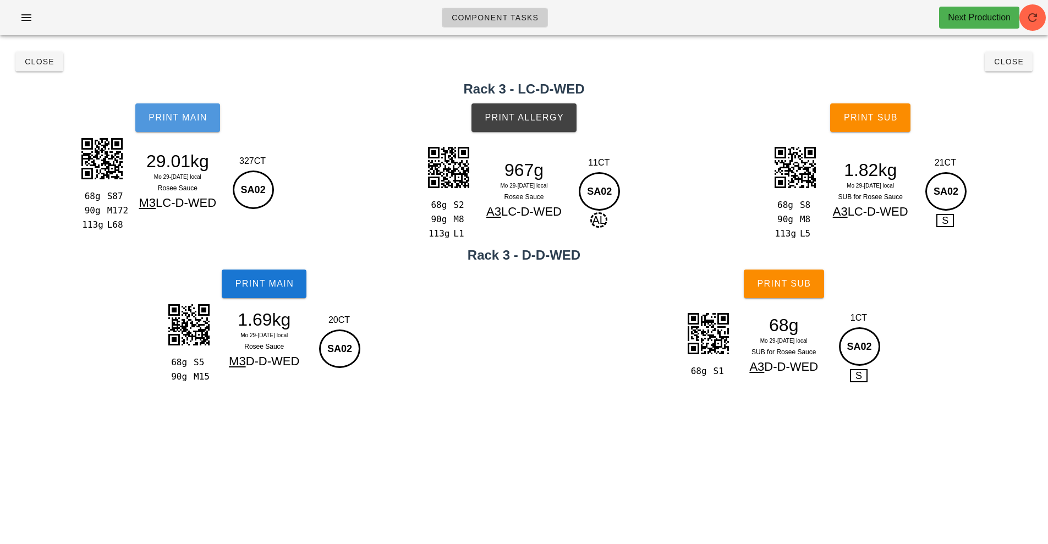
click at [205, 114] on span "Print Main" at bounding box center [177, 118] width 59 height 10
click at [179, 114] on span "Print Main" at bounding box center [177, 118] width 59 height 10
click at [173, 128] on button "Print Main" at bounding box center [177, 117] width 85 height 29
click at [262, 275] on button "Print Main" at bounding box center [264, 284] width 85 height 29
click at [538, 124] on button "Print Allergy" at bounding box center [524, 117] width 105 height 29
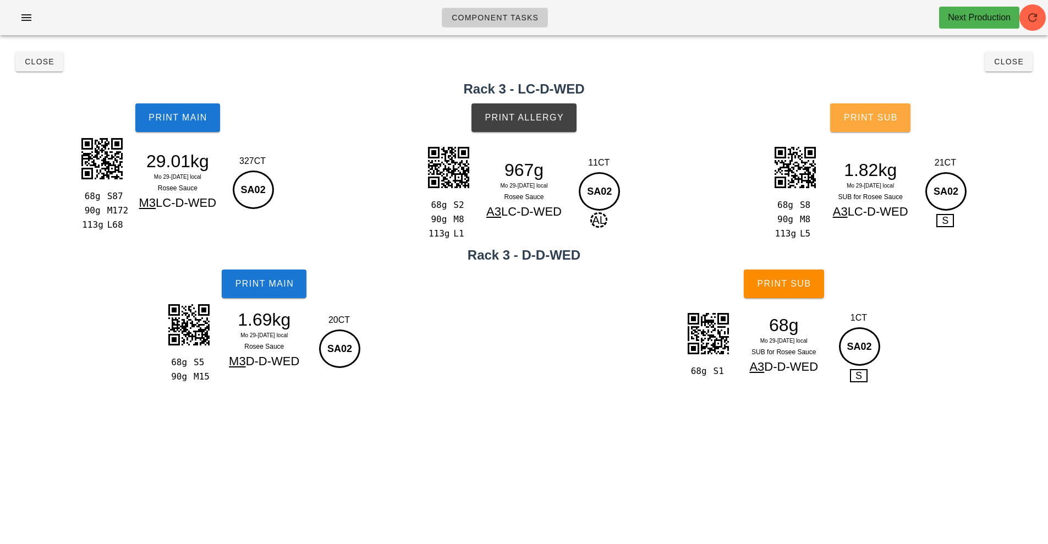
click at [864, 120] on span "Print Sub" at bounding box center [870, 118] width 54 height 10
click at [792, 277] on button "Print Sub" at bounding box center [784, 284] width 80 height 29
click at [31, 69] on button "Close" at bounding box center [39, 62] width 48 height 20
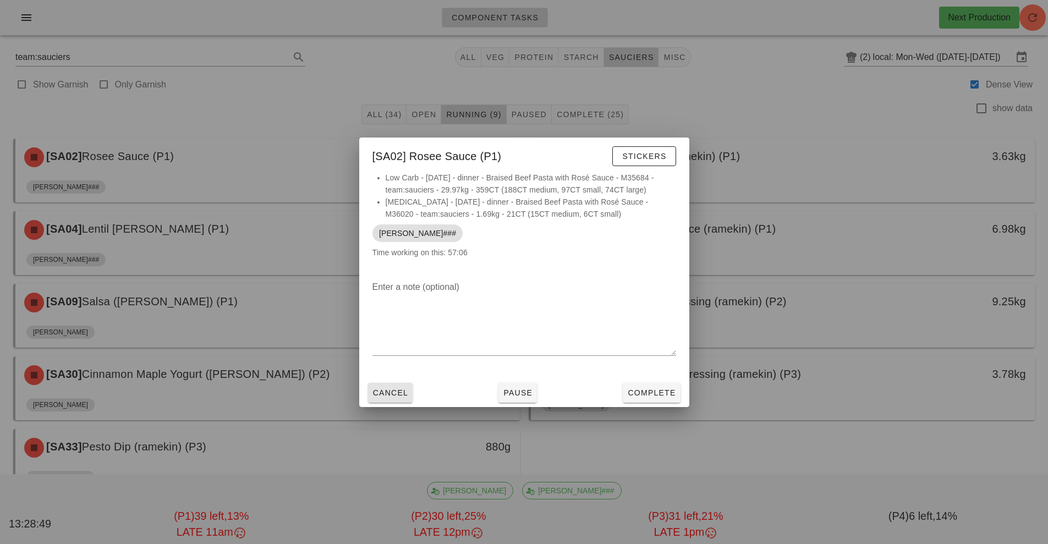
click at [394, 394] on span "Cancel" at bounding box center [390, 392] width 36 height 9
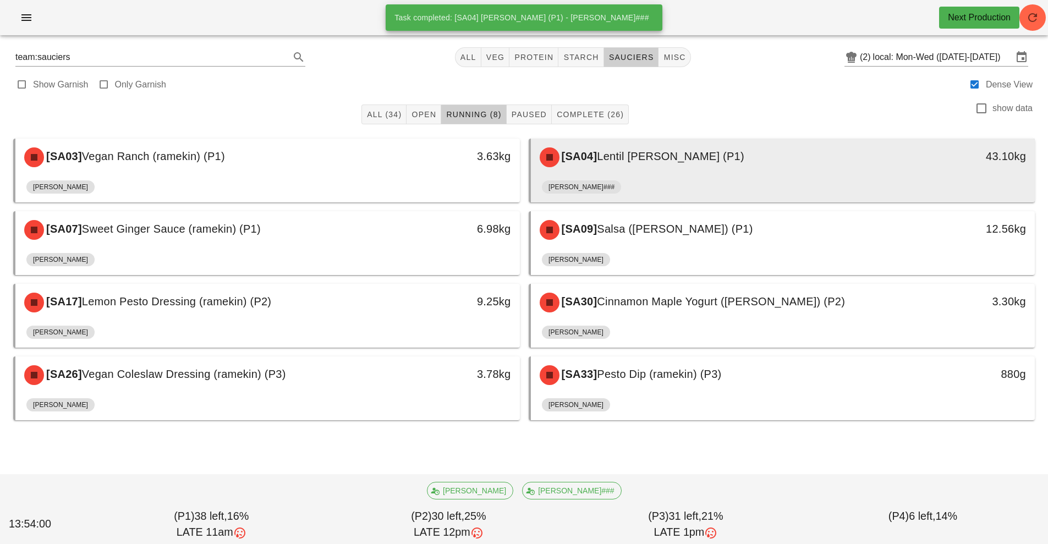
click at [607, 154] on span "Lentil [PERSON_NAME] (P1)" at bounding box center [670, 156] width 147 height 12
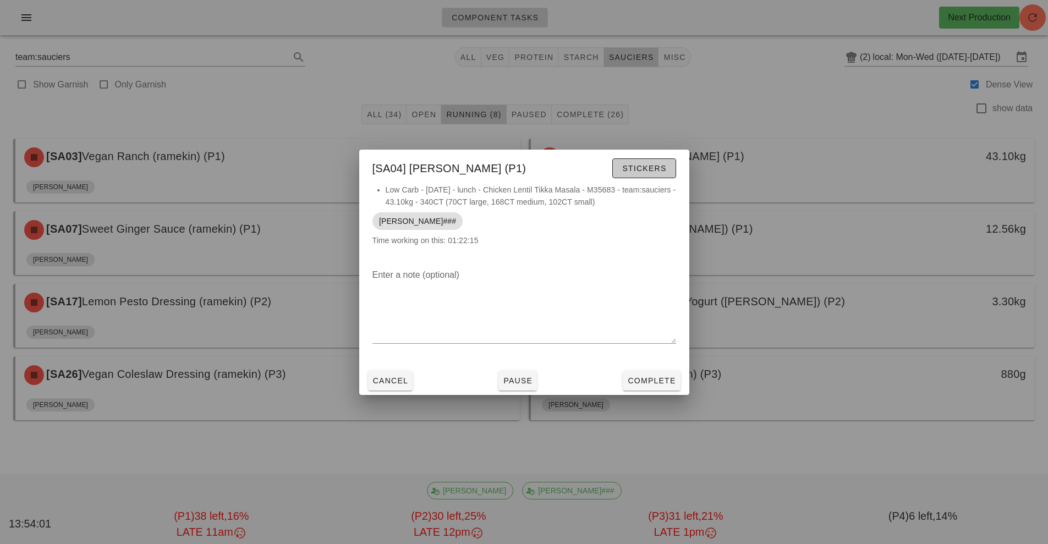
click at [642, 165] on span "Stickers" at bounding box center [644, 168] width 45 height 9
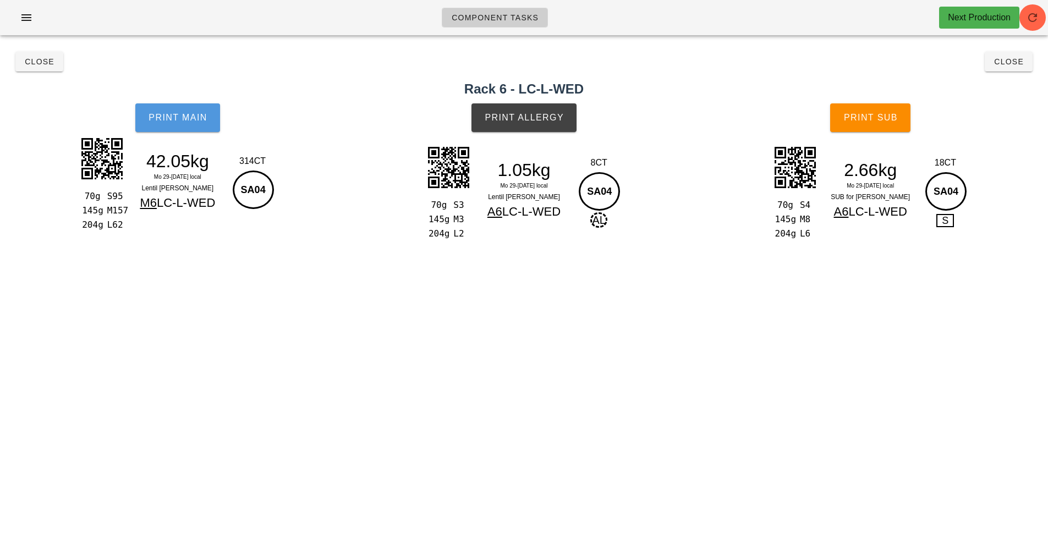
click at [187, 128] on button "Print Main" at bounding box center [177, 117] width 85 height 29
click at [177, 128] on button "Print Main" at bounding box center [177, 117] width 85 height 29
click at [536, 128] on button "Print Allergy" at bounding box center [524, 117] width 105 height 29
click at [883, 127] on button "Print Sub" at bounding box center [870, 117] width 80 height 29
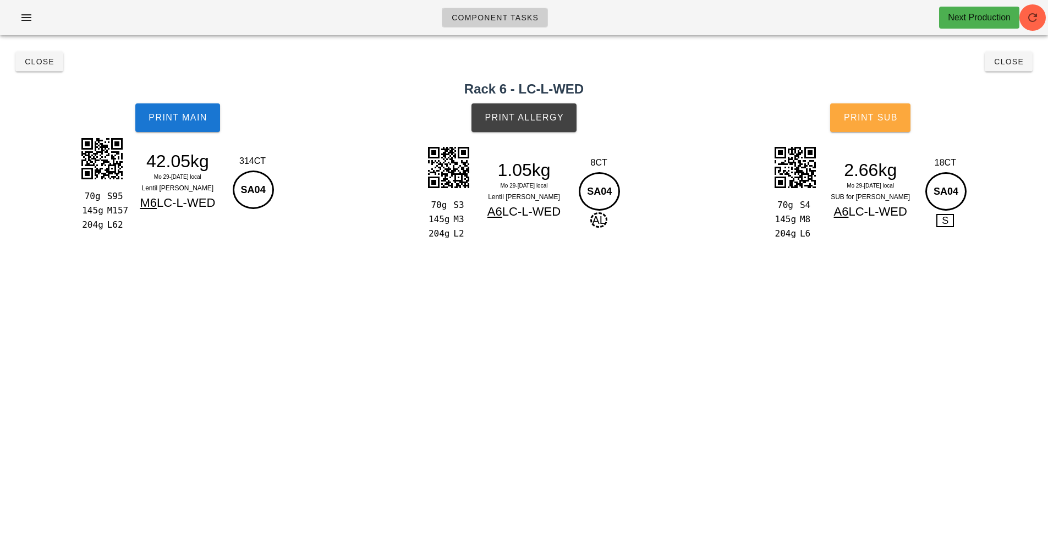
click at [883, 127] on button "Print Sub" at bounding box center [870, 117] width 80 height 29
click at [873, 113] on span "Print Sub" at bounding box center [870, 118] width 54 height 10
click at [28, 64] on span "Close" at bounding box center [39, 61] width 30 height 9
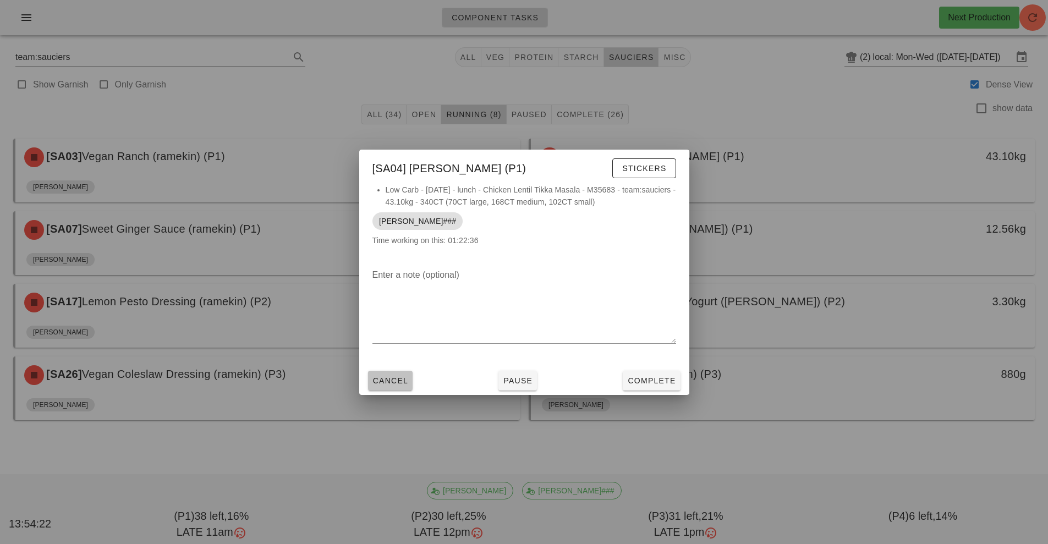
click at [383, 381] on span "Cancel" at bounding box center [390, 380] width 36 height 9
